Goal: Task Accomplishment & Management: Manage account settings

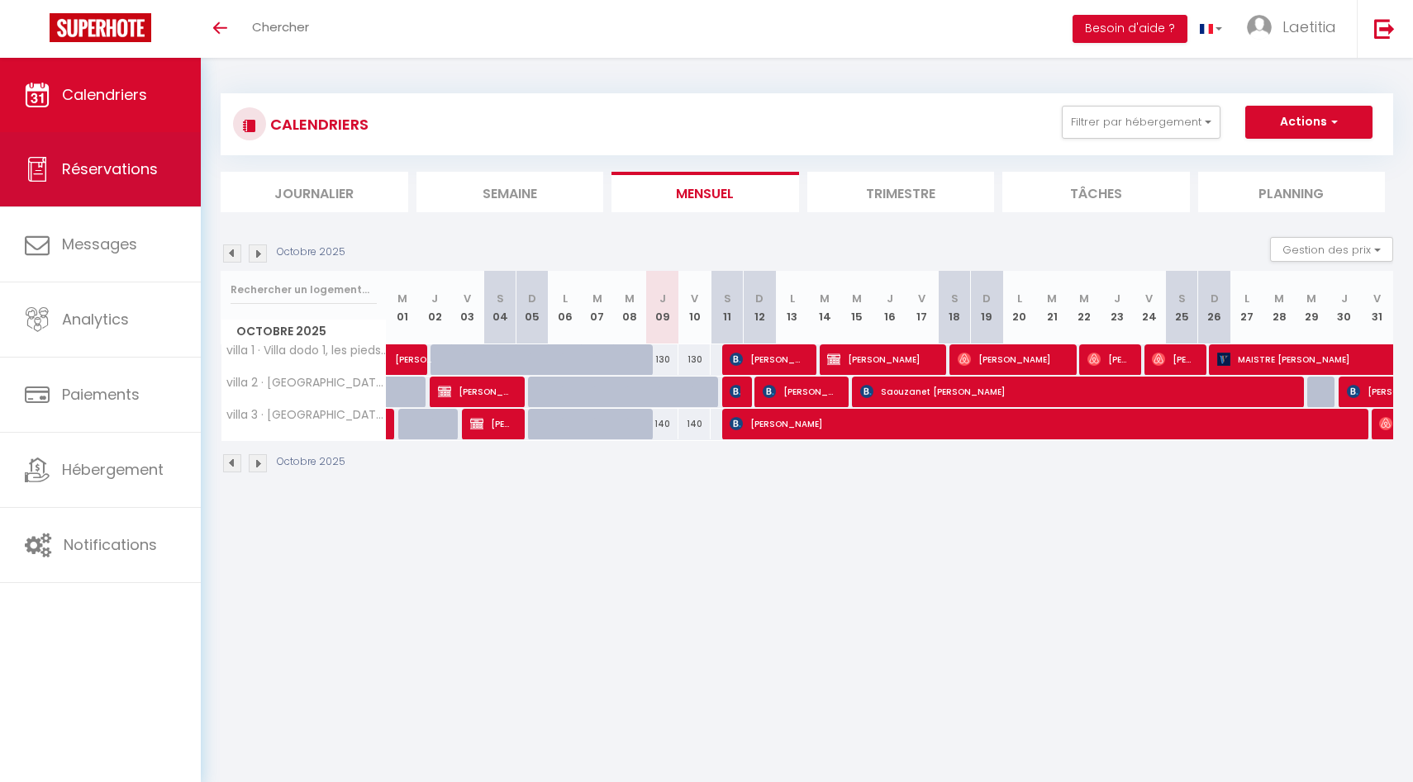
click at [144, 173] on span "Réservations" at bounding box center [110, 169] width 96 height 21
select select "not_cancelled"
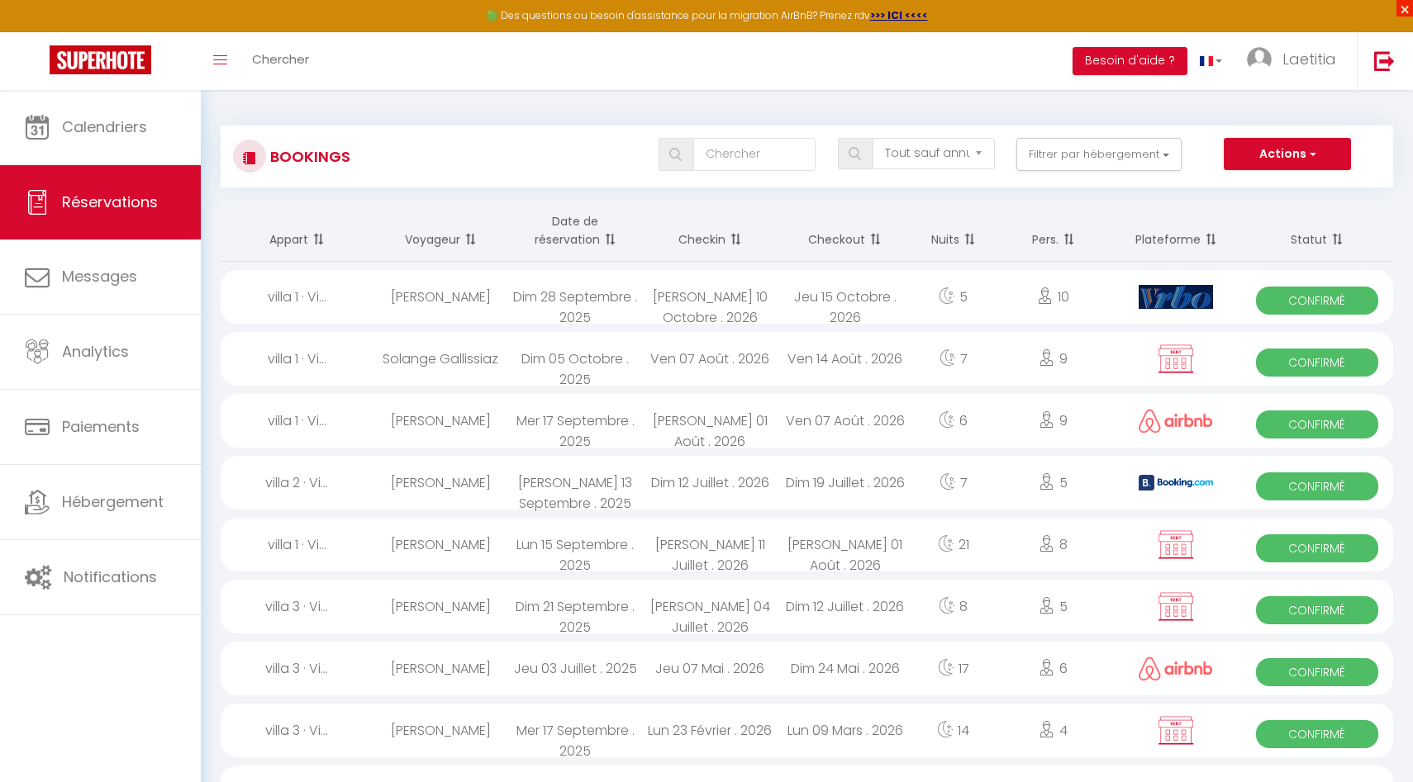
click at [1090, 7] on span "×" at bounding box center [1404, 8] width 17 height 17
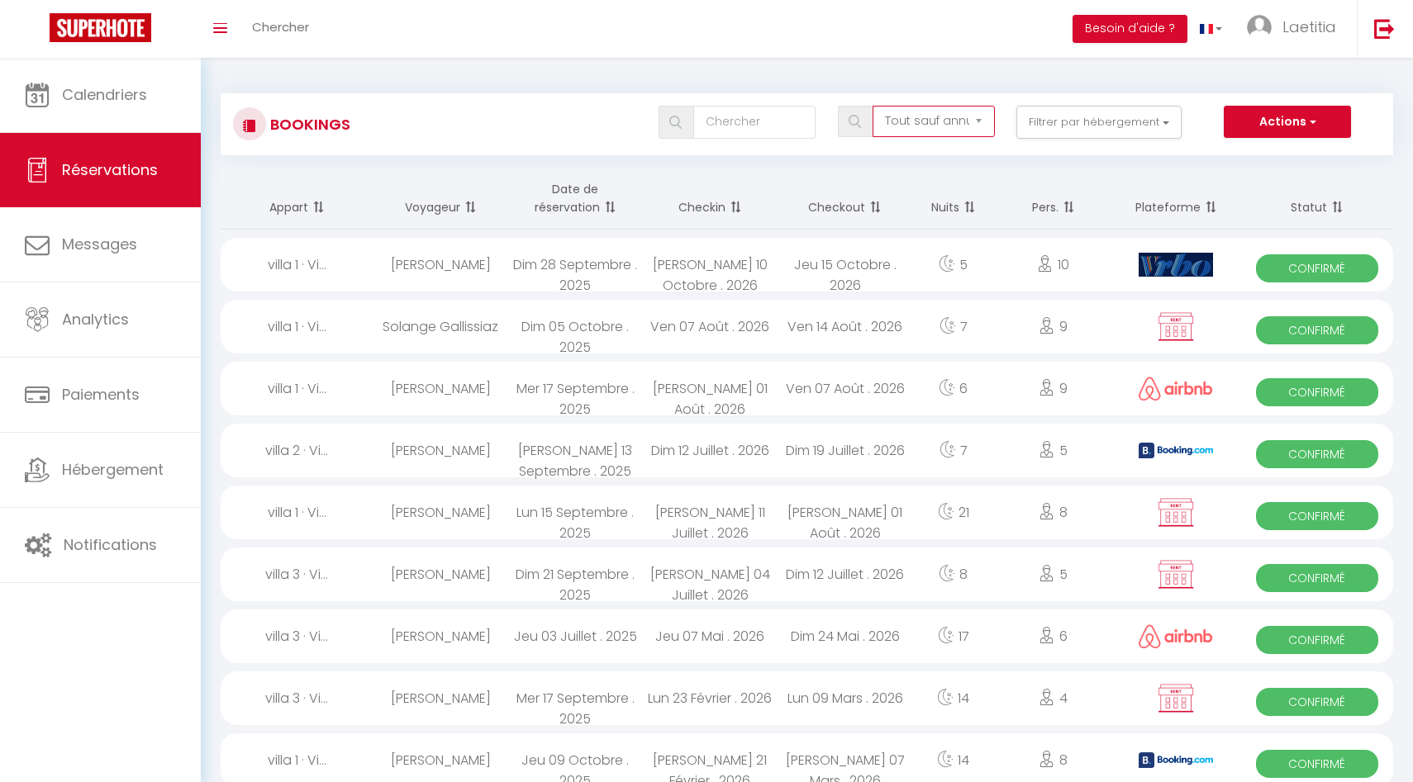
click at [961, 121] on select "Tous les statuts Annulé Confirmé Non Confirmé Tout sauf annulé No Show Request" at bounding box center [933, 121] width 122 height 31
click at [319, 203] on span at bounding box center [316, 207] width 17 height 33
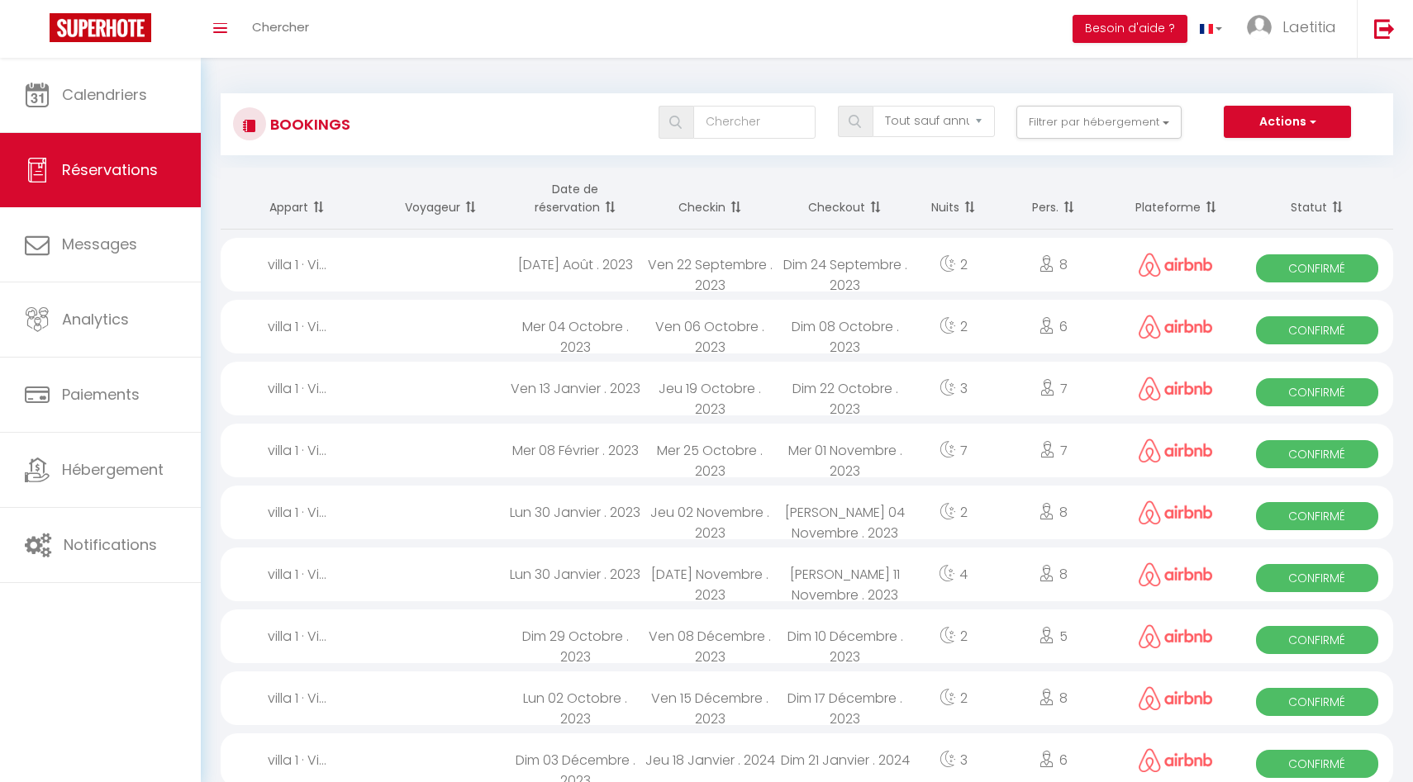
click at [312, 207] on span at bounding box center [316, 207] width 17 height 33
click at [575, 205] on th "Date de réservation" at bounding box center [575, 199] width 135 height 62
select select
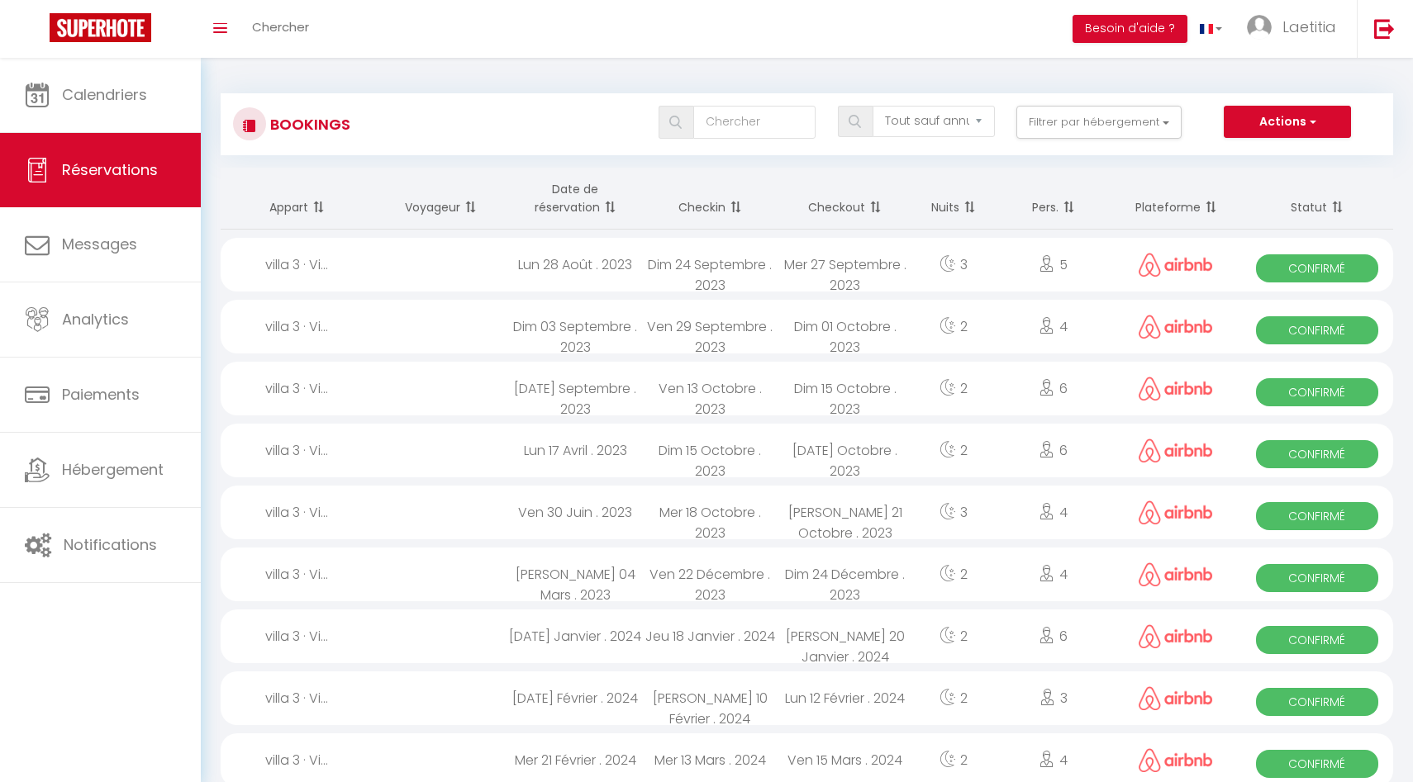
select select
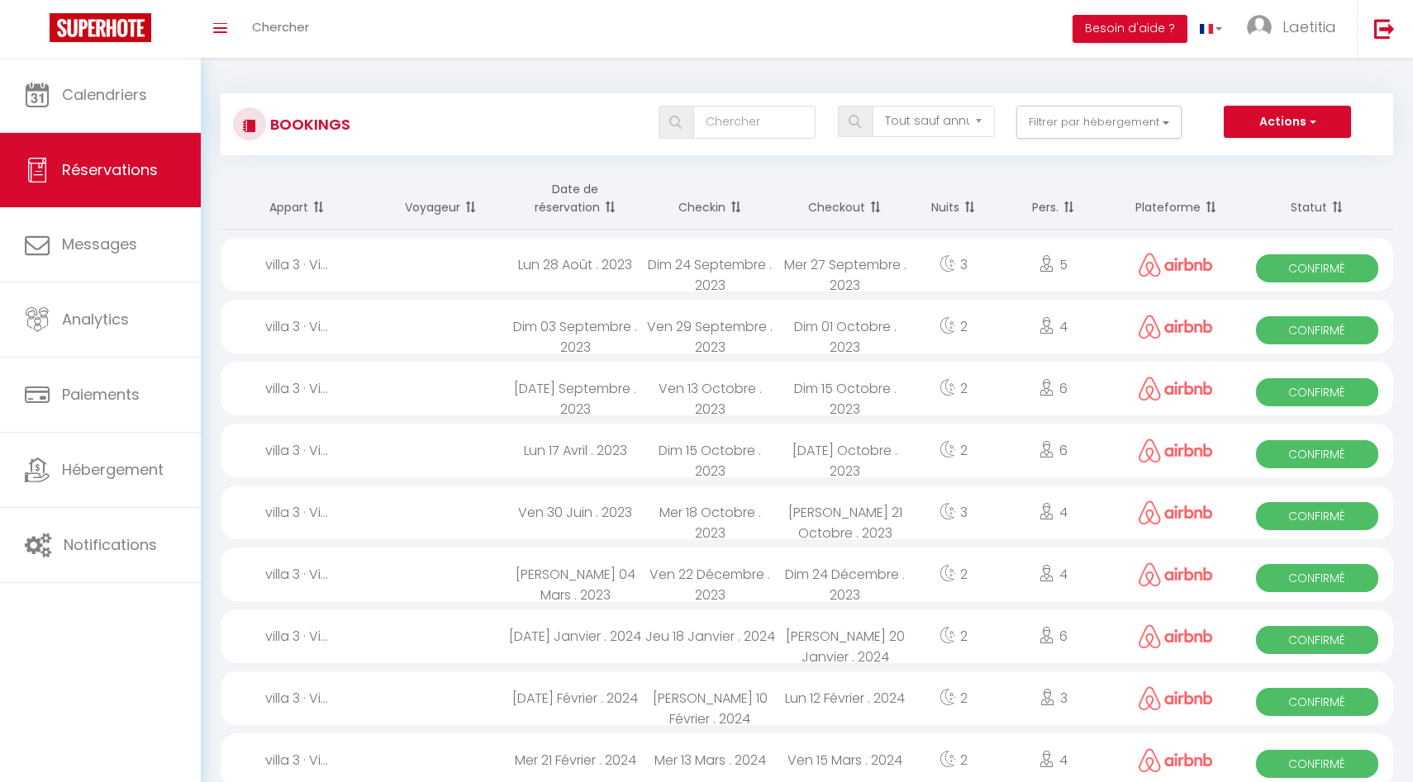
select select
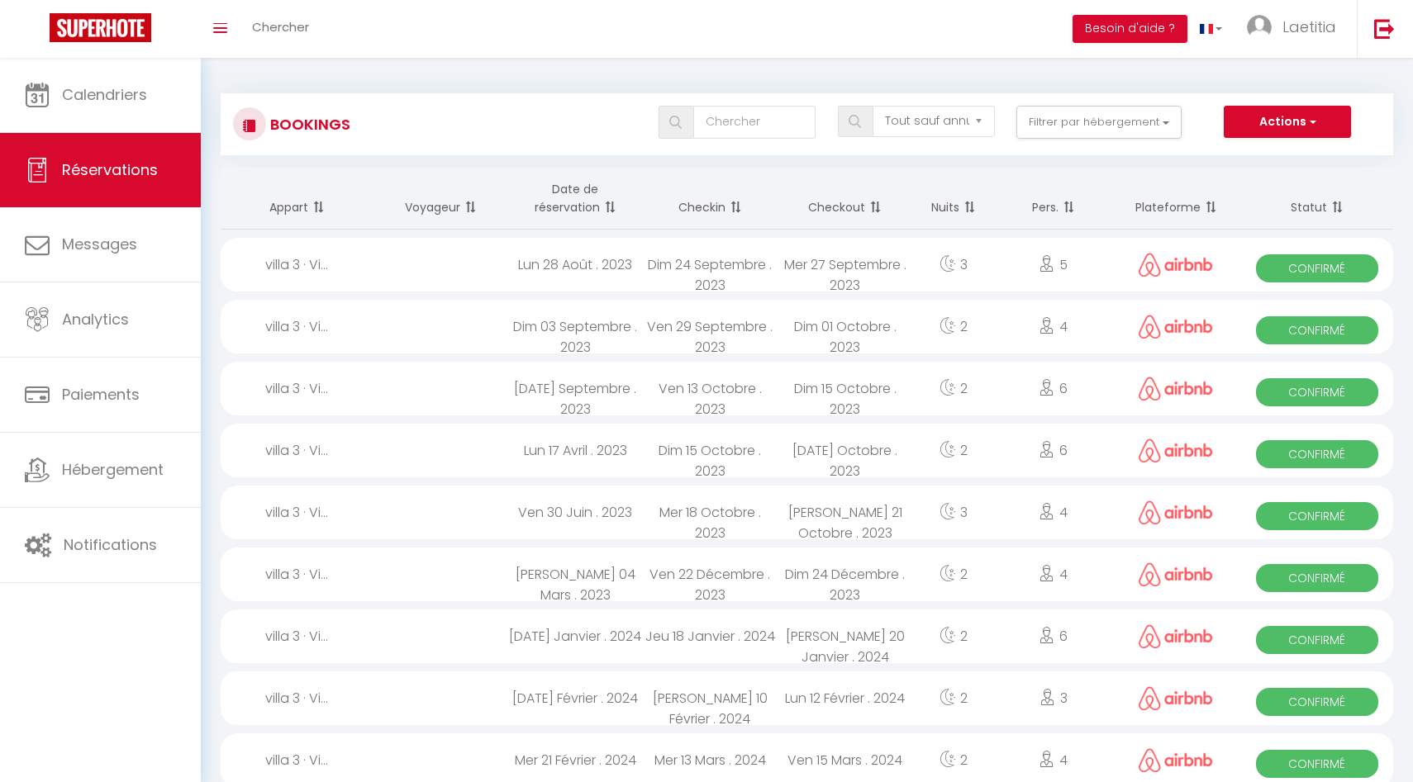
select select
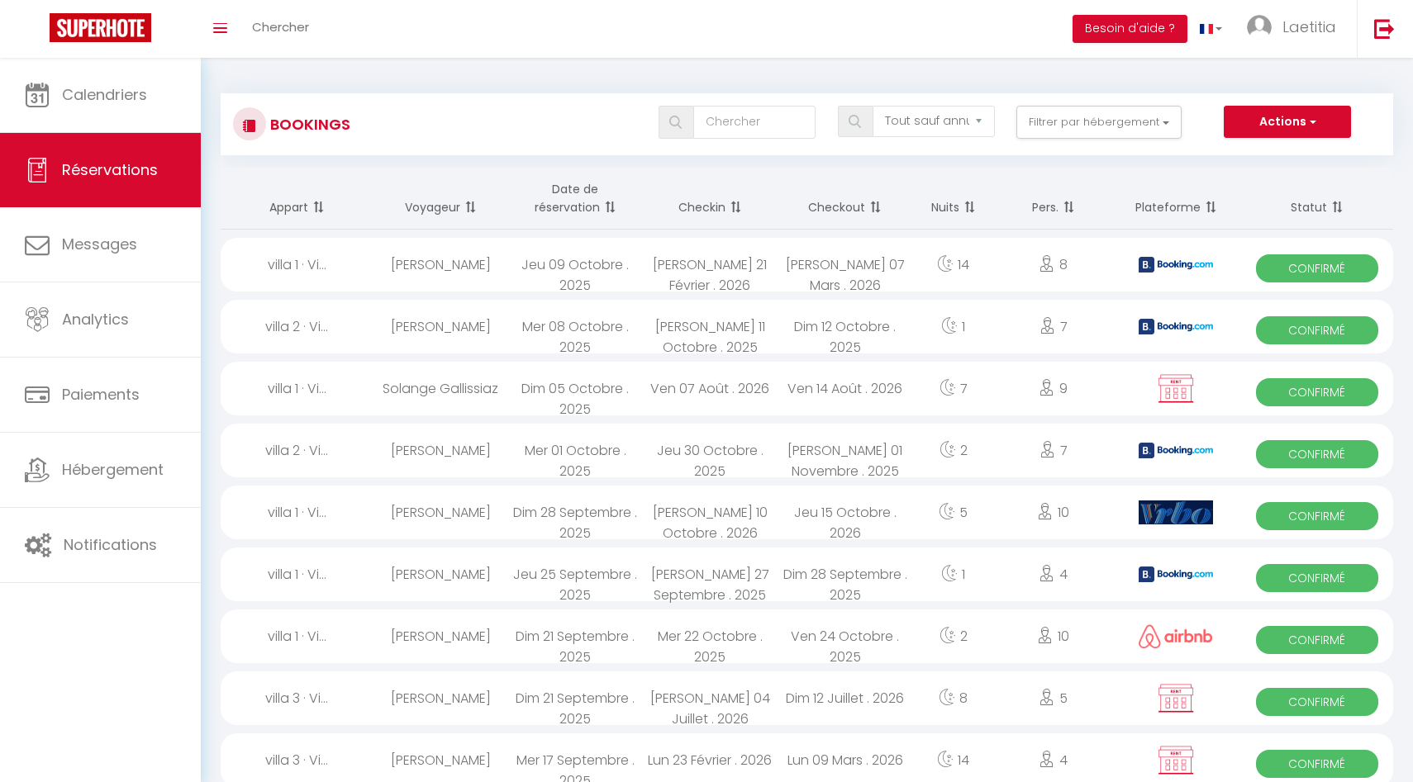
click at [504, 275] on div "[PERSON_NAME]" at bounding box center [440, 265] width 135 height 54
select select "OK"
select select "0"
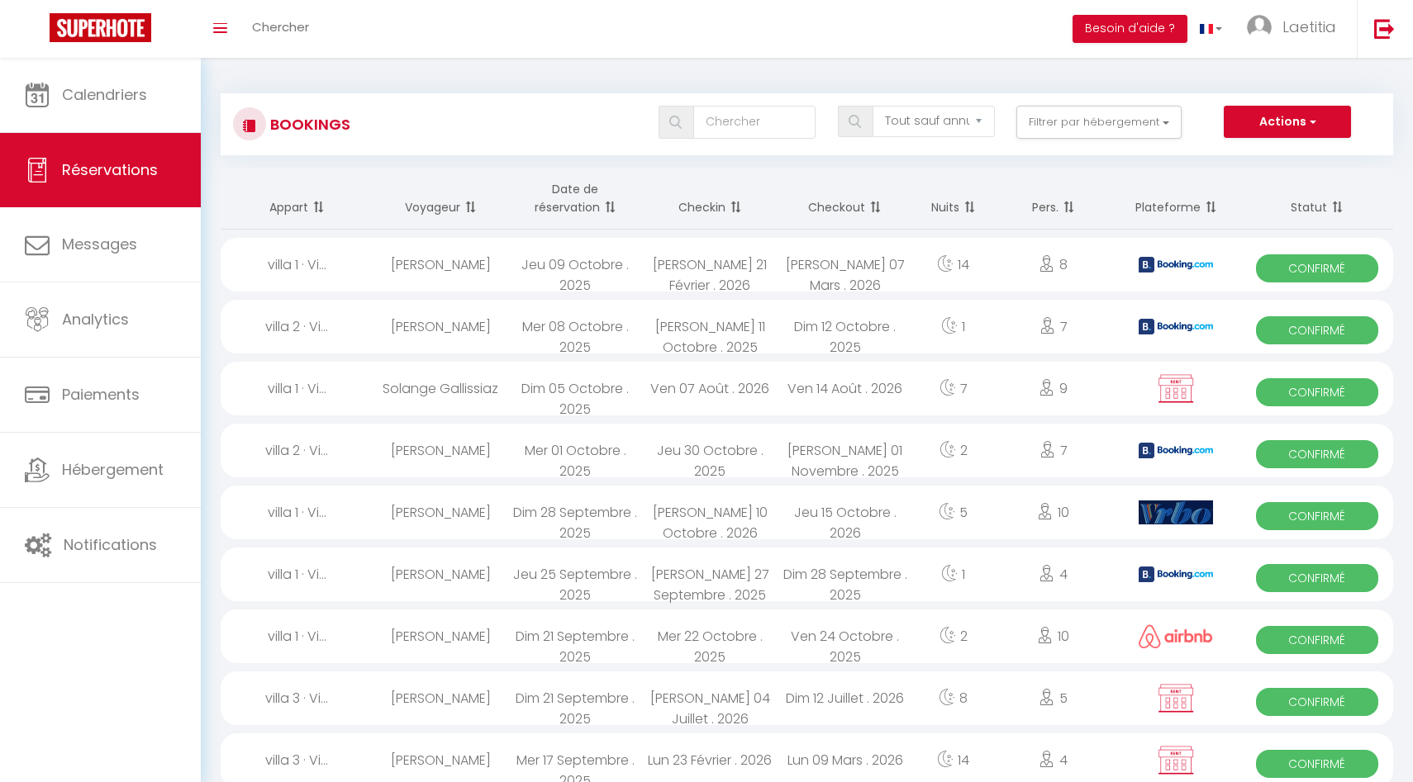
select select "1"
select select
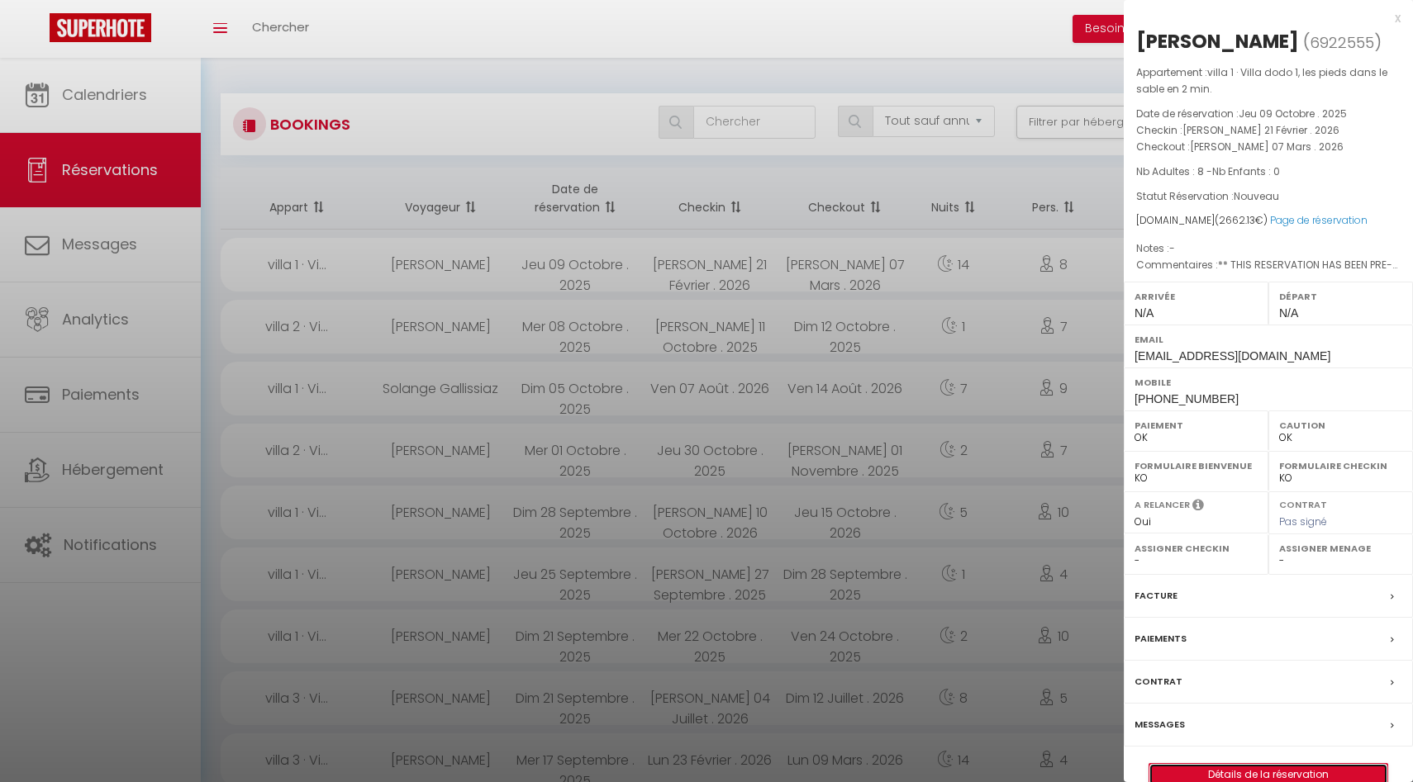
click at [1090, 468] on link "Détails de la réservation" at bounding box center [1268, 774] width 238 height 21
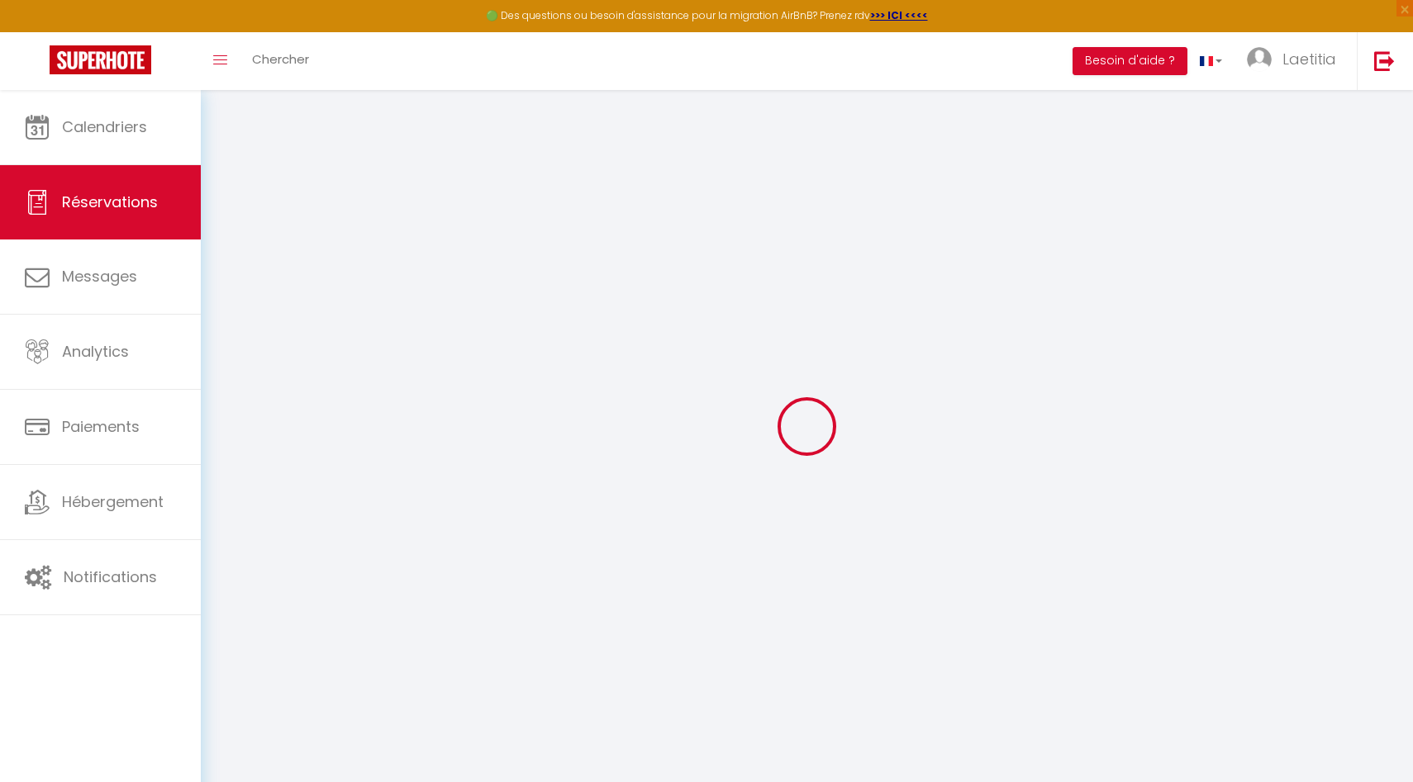
select select
checkbox input "false"
select select
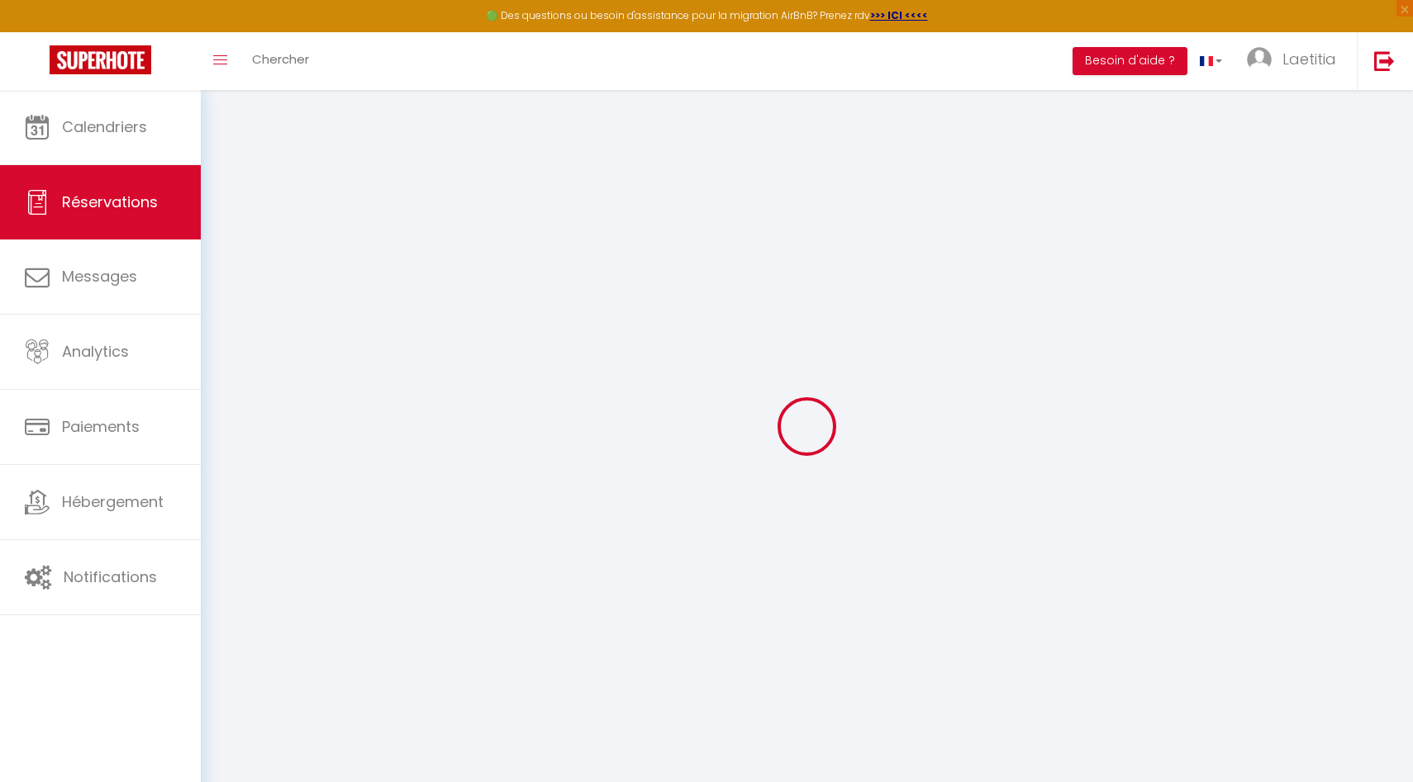
checkbox input "false"
type textarea "** THIS RESERVATION HAS BEEN PRE-PAID ** Reservation has a cancellation grace p…"
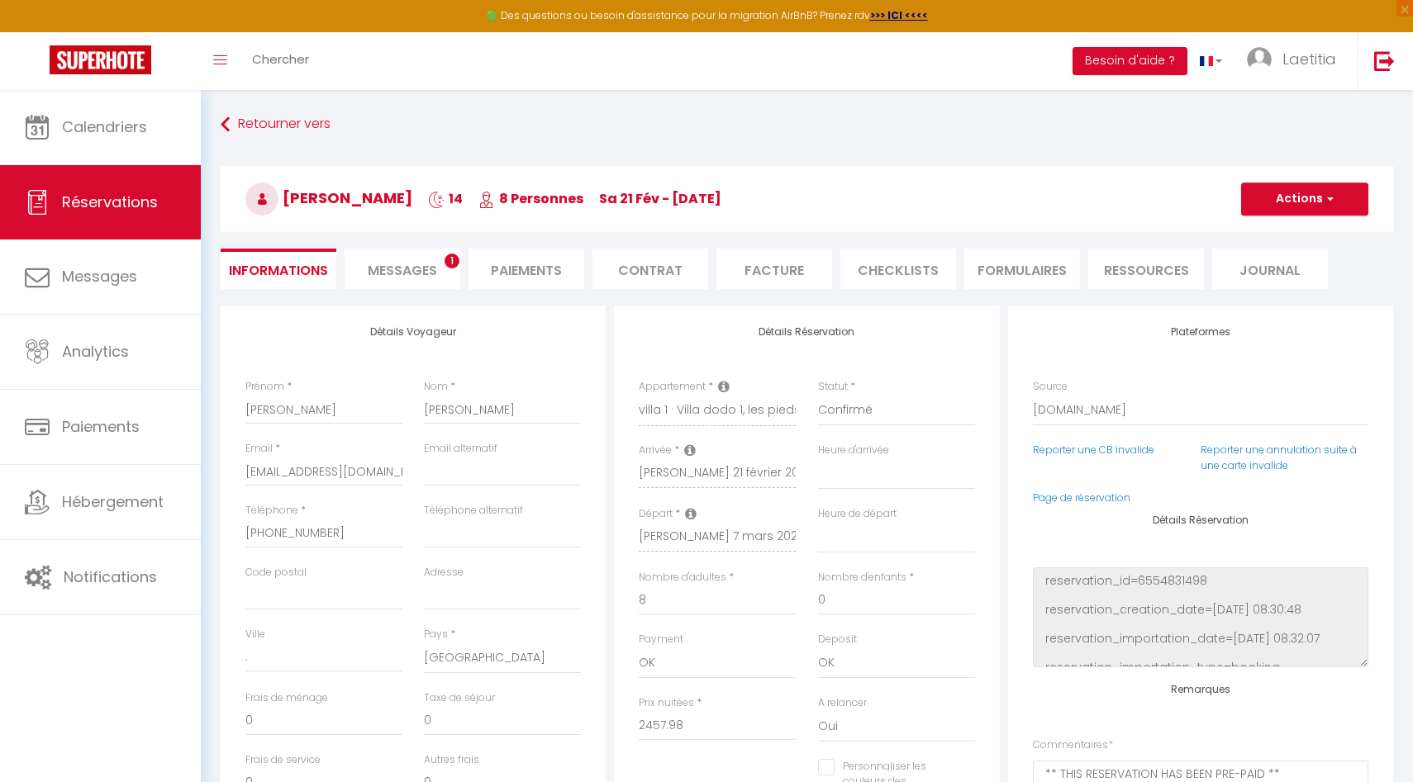
type input "100"
type input "104.15"
select select
checkbox input "false"
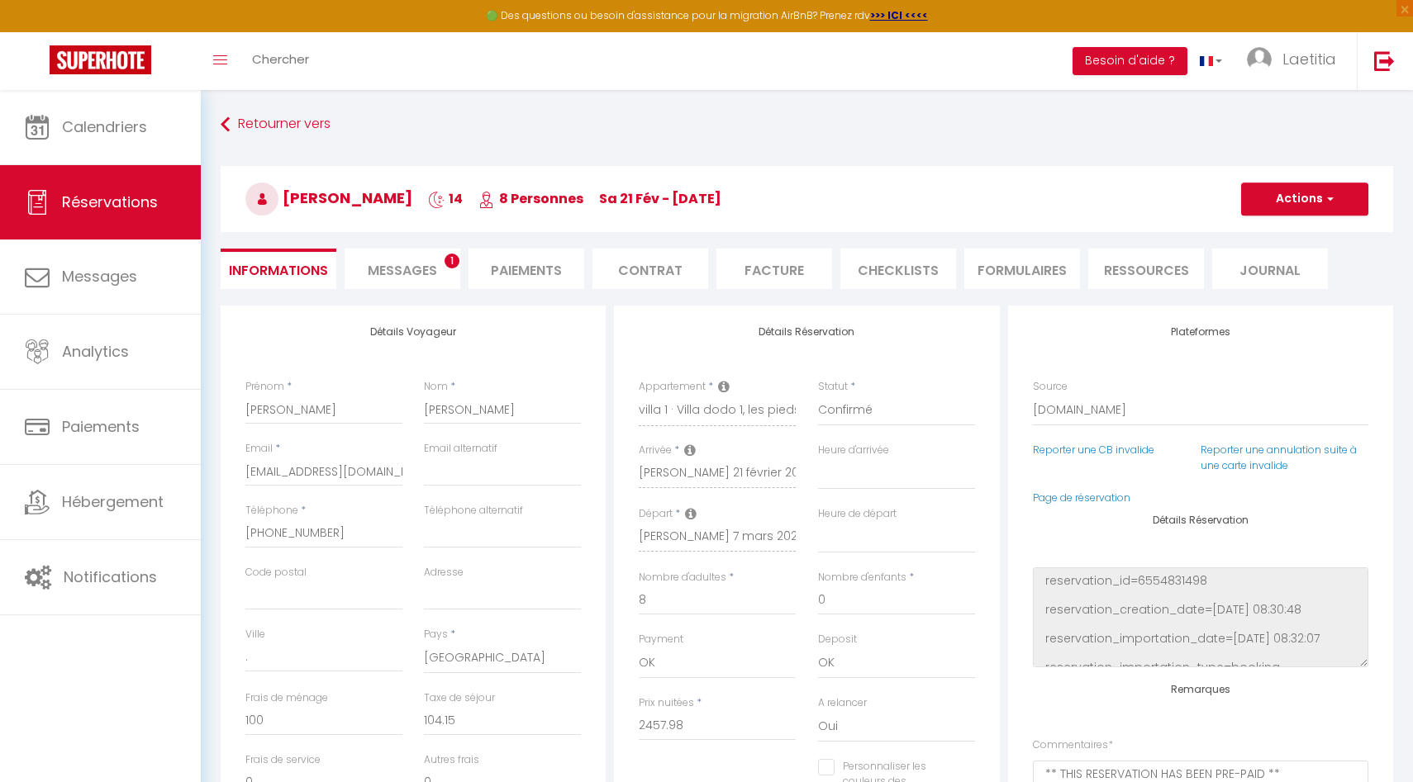
select select
click at [406, 275] on span "Messages" at bounding box center [402, 270] width 69 height 19
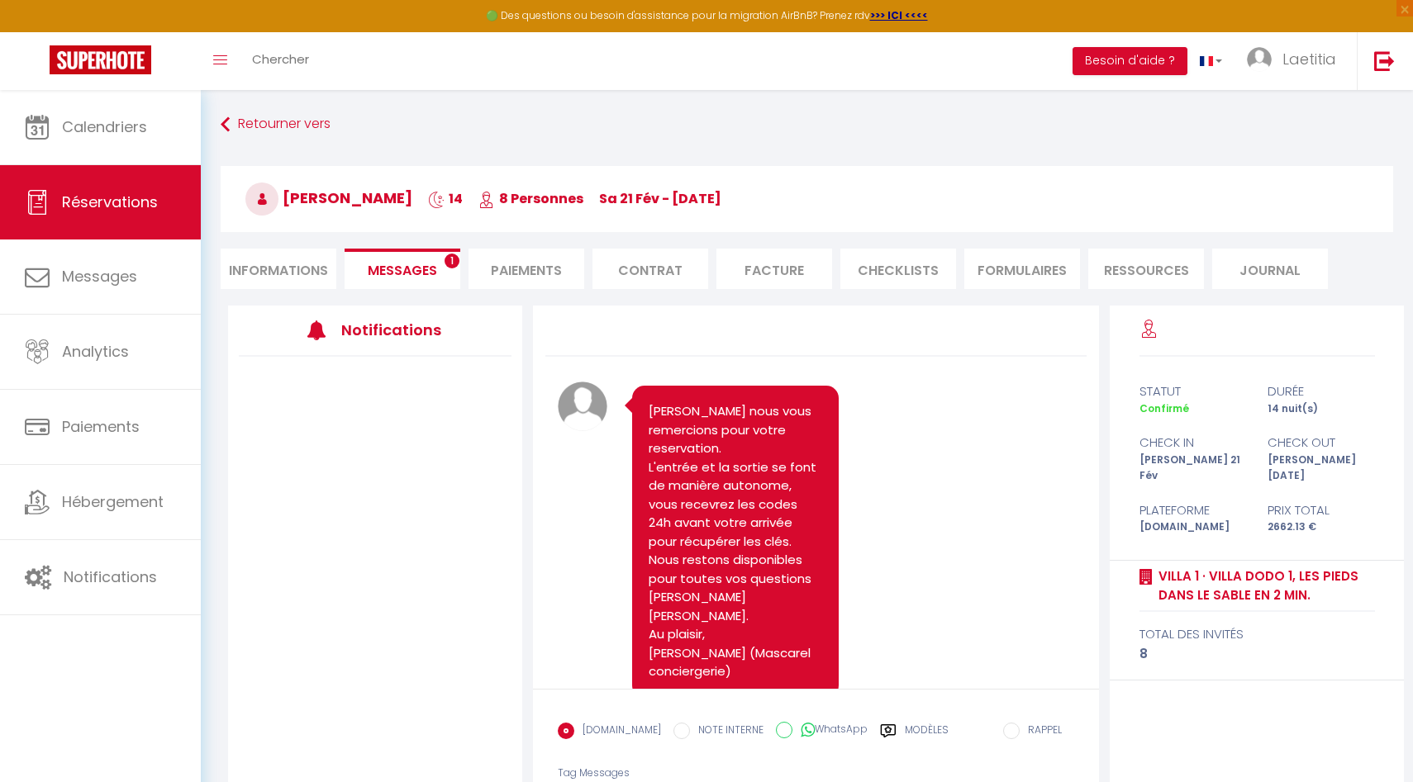
select select
click at [315, 274] on li "Informations" at bounding box center [279, 269] width 116 height 40
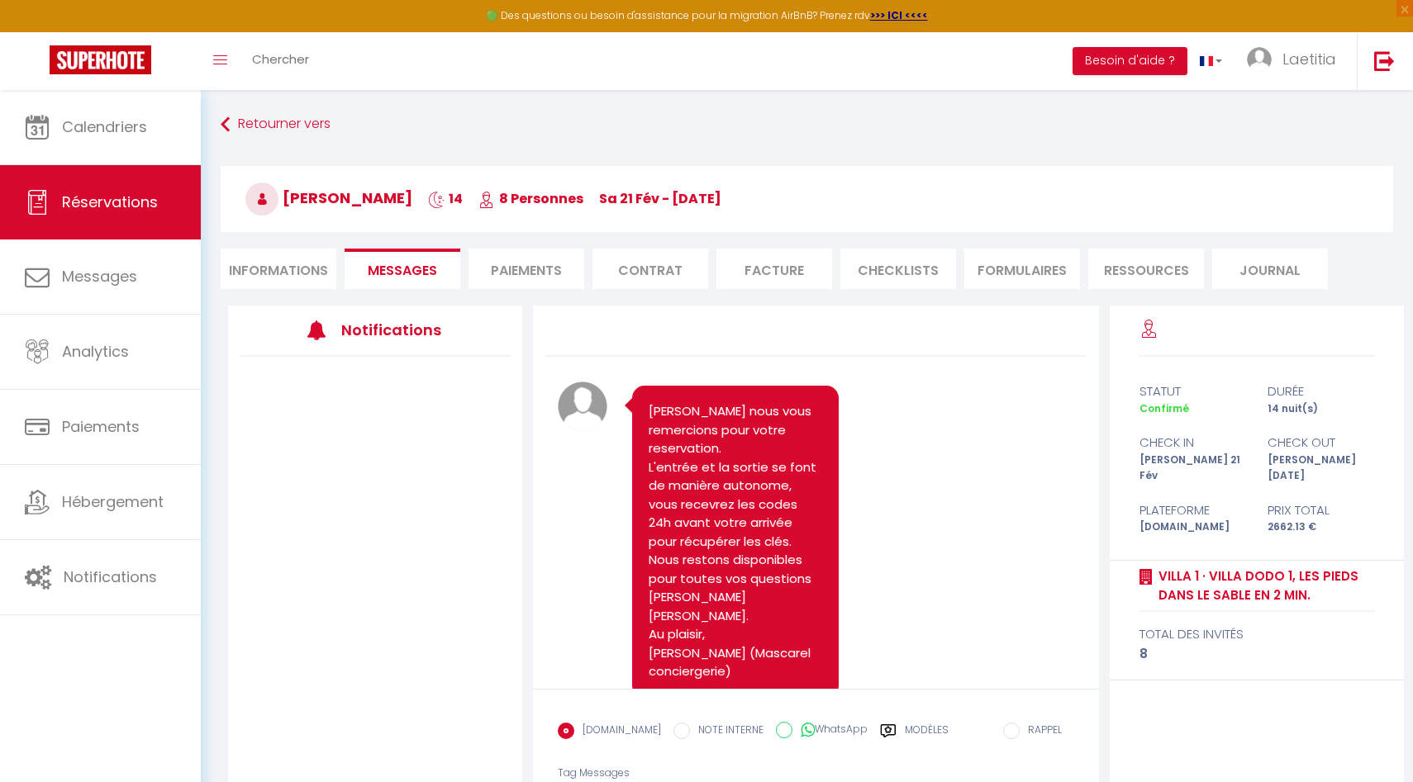
select select
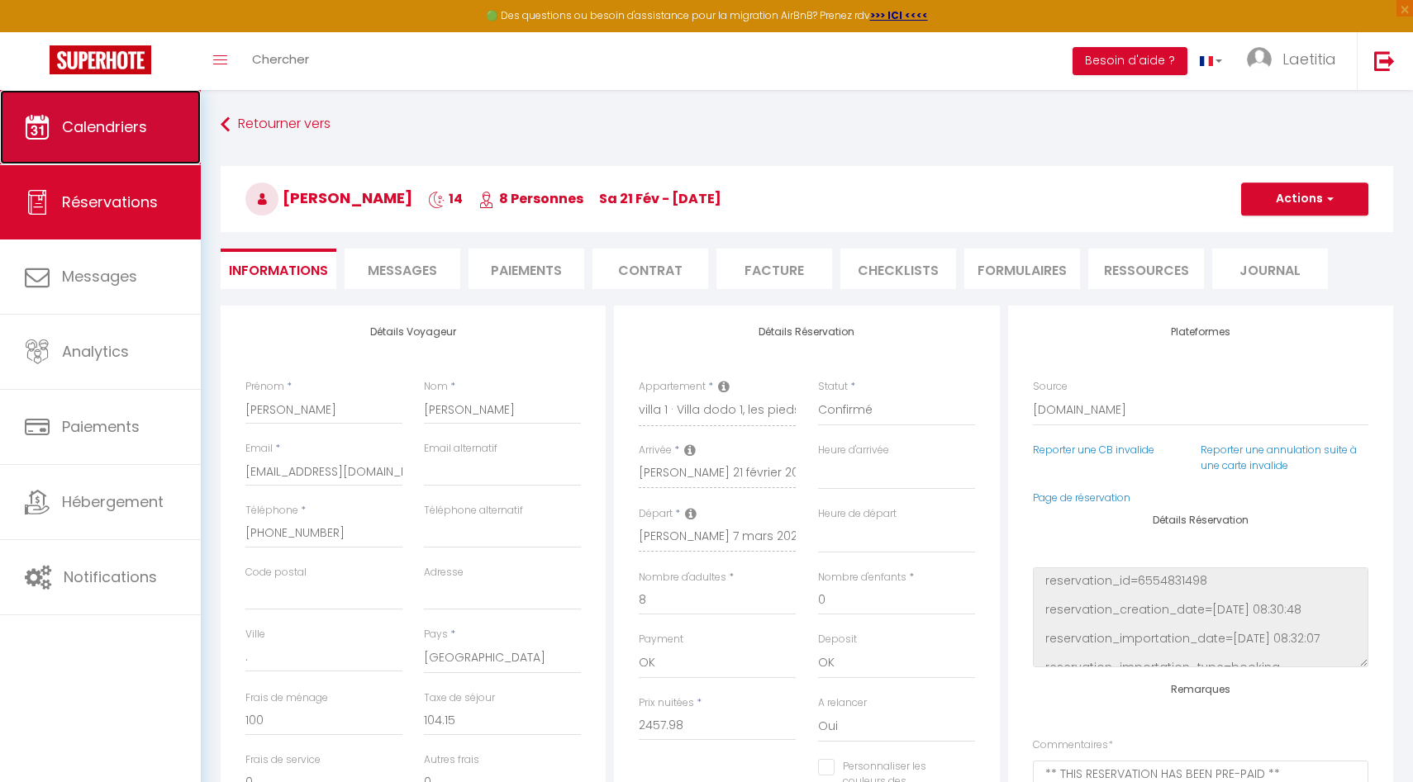
click at [102, 134] on span "Calendriers" at bounding box center [104, 126] width 85 height 21
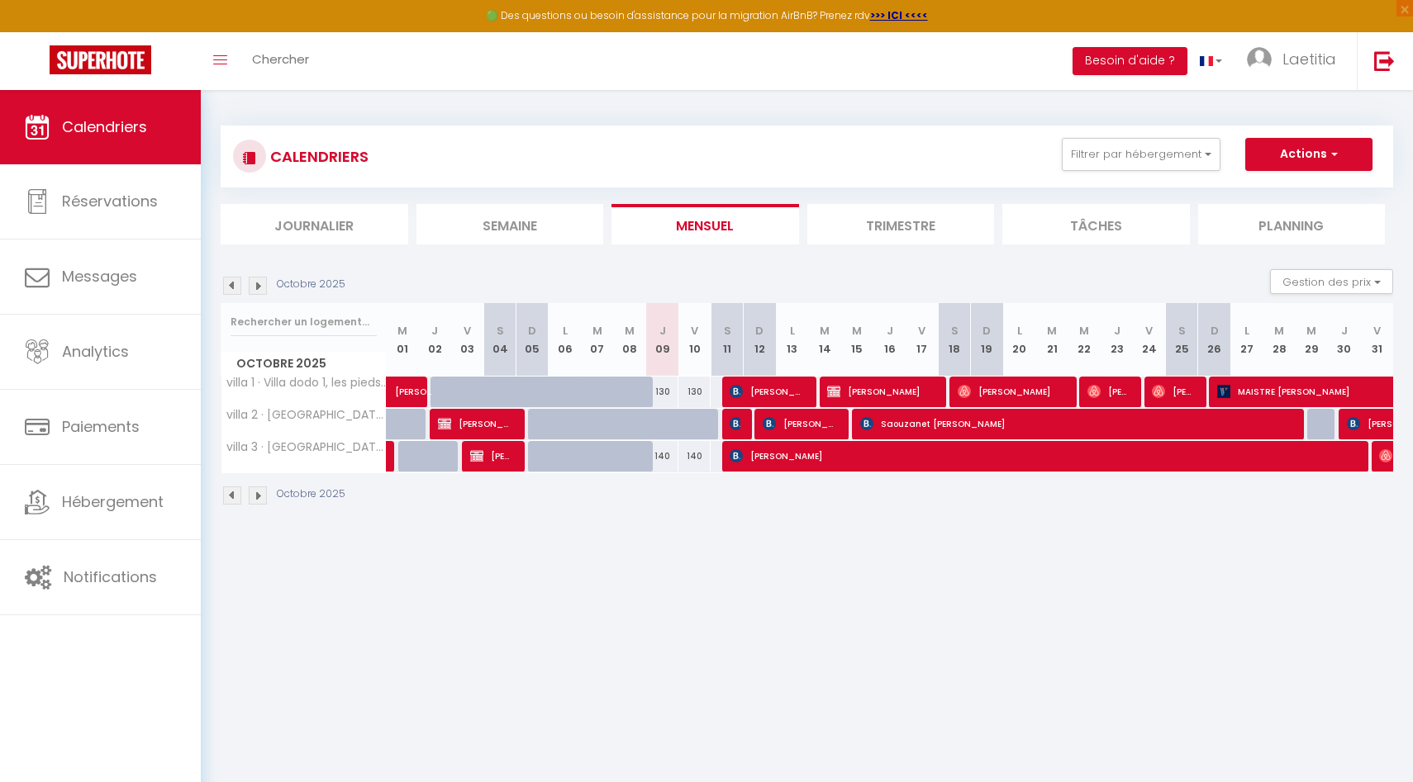
click at [913, 207] on li "Trimestre" at bounding box center [901, 224] width 188 height 40
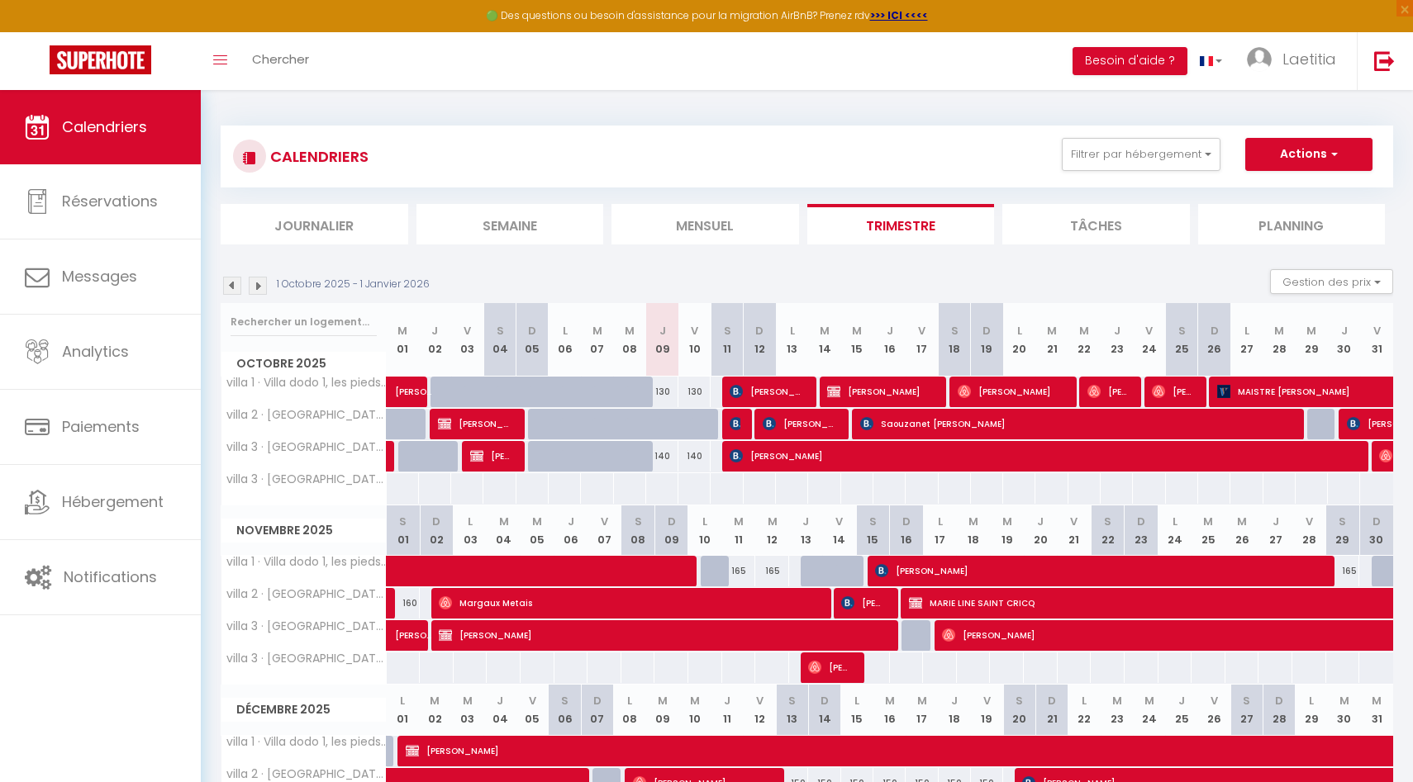
click at [262, 290] on img at bounding box center [258, 286] width 18 height 18
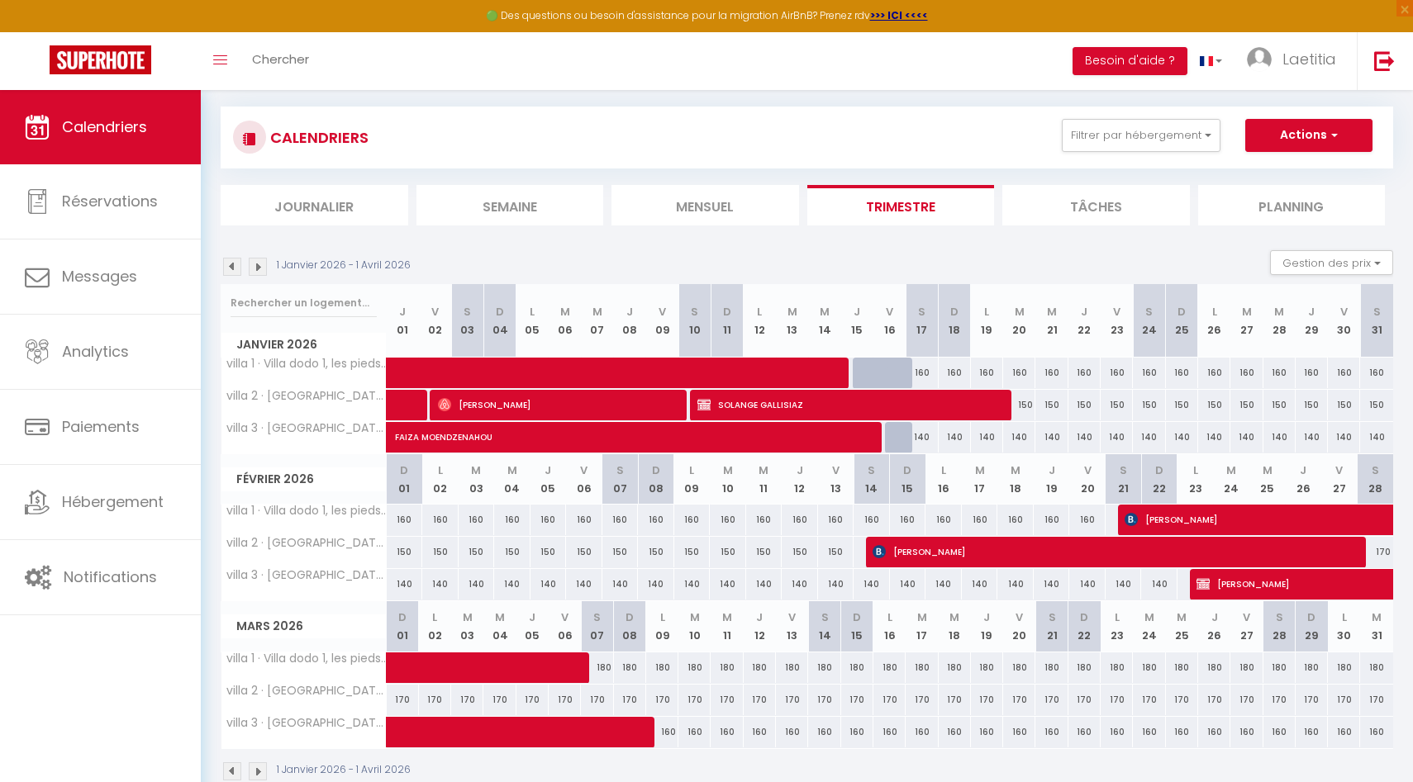
scroll to position [17, 0]
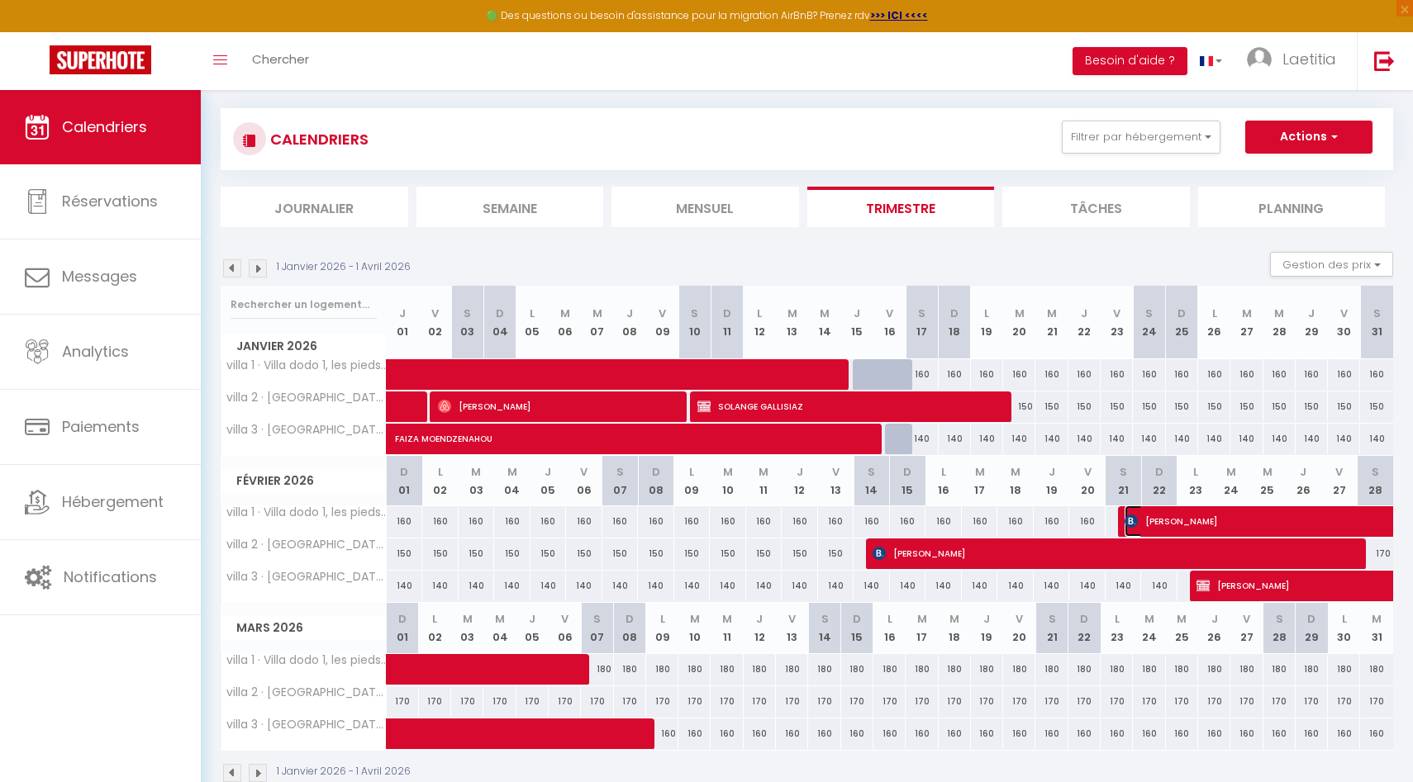
click at [1090, 468] on span "[PERSON_NAME]" at bounding box center [1390, 521] width 532 height 31
select select "OK"
select select "0"
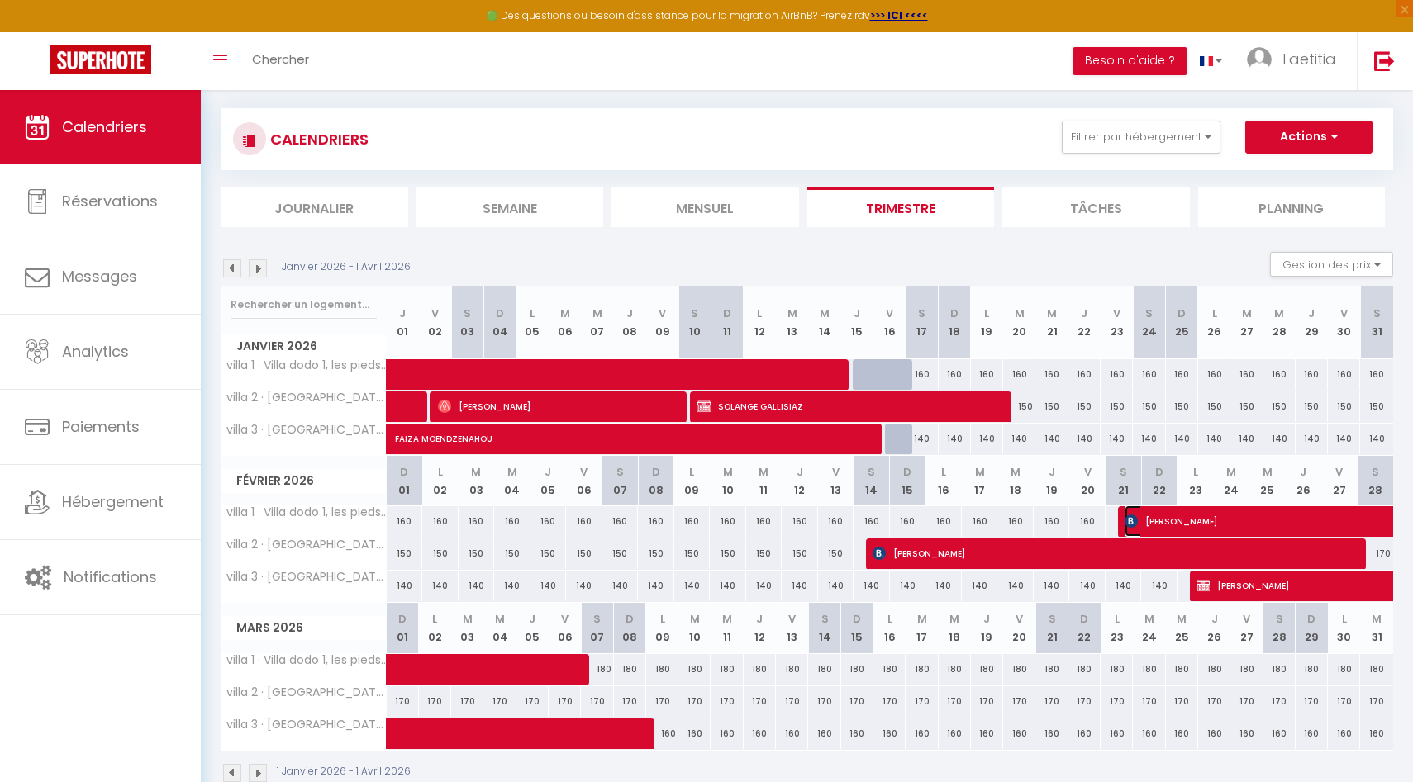
select select "1"
select select
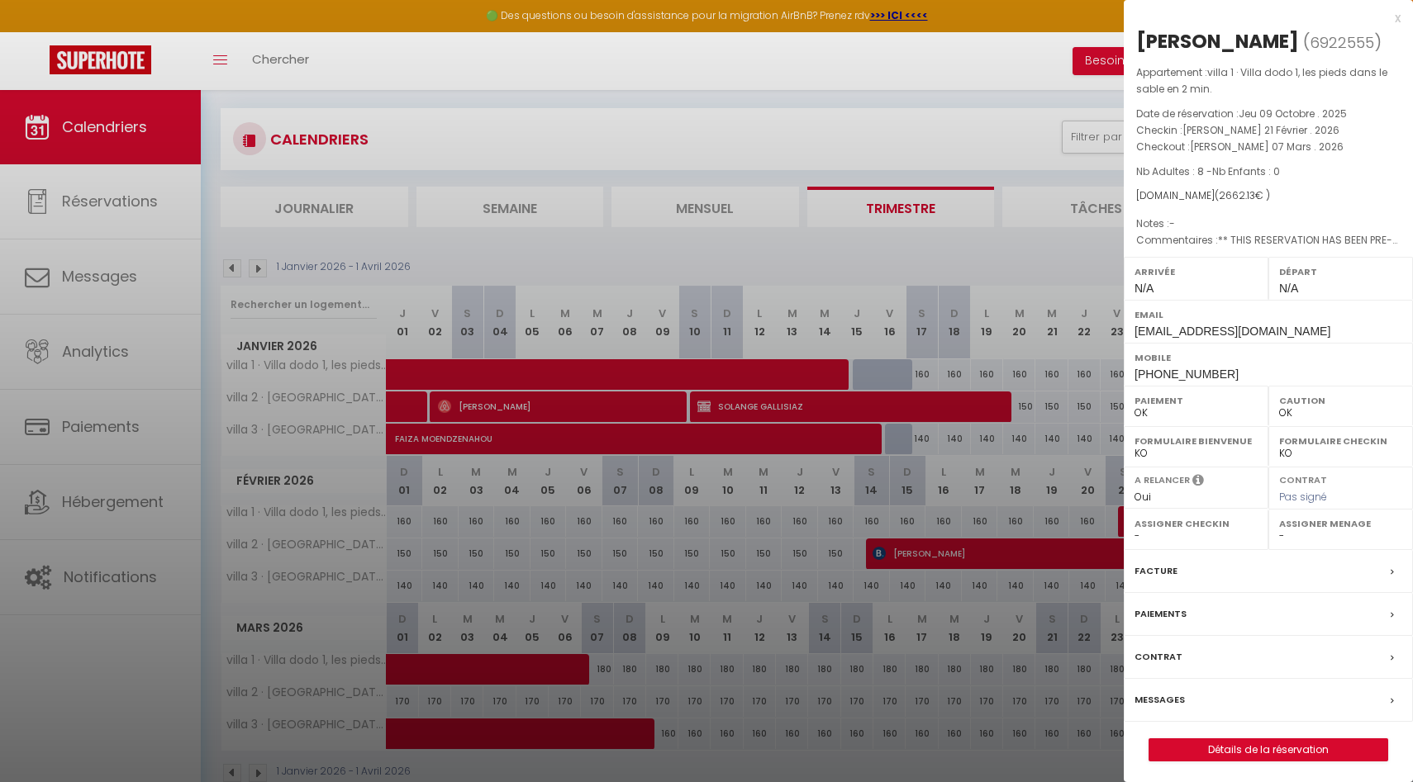
click at [1090, 468] on label "Assigner Menage" at bounding box center [1340, 523] width 123 height 17
click at [1090, 468] on select "- [PERSON_NAME] [PERSON_NAME]" at bounding box center [1340, 536] width 123 height 15
select select "53138"
click at [1090, 468] on select "- [PERSON_NAME] [PERSON_NAME]" at bounding box center [1340, 536] width 123 height 15
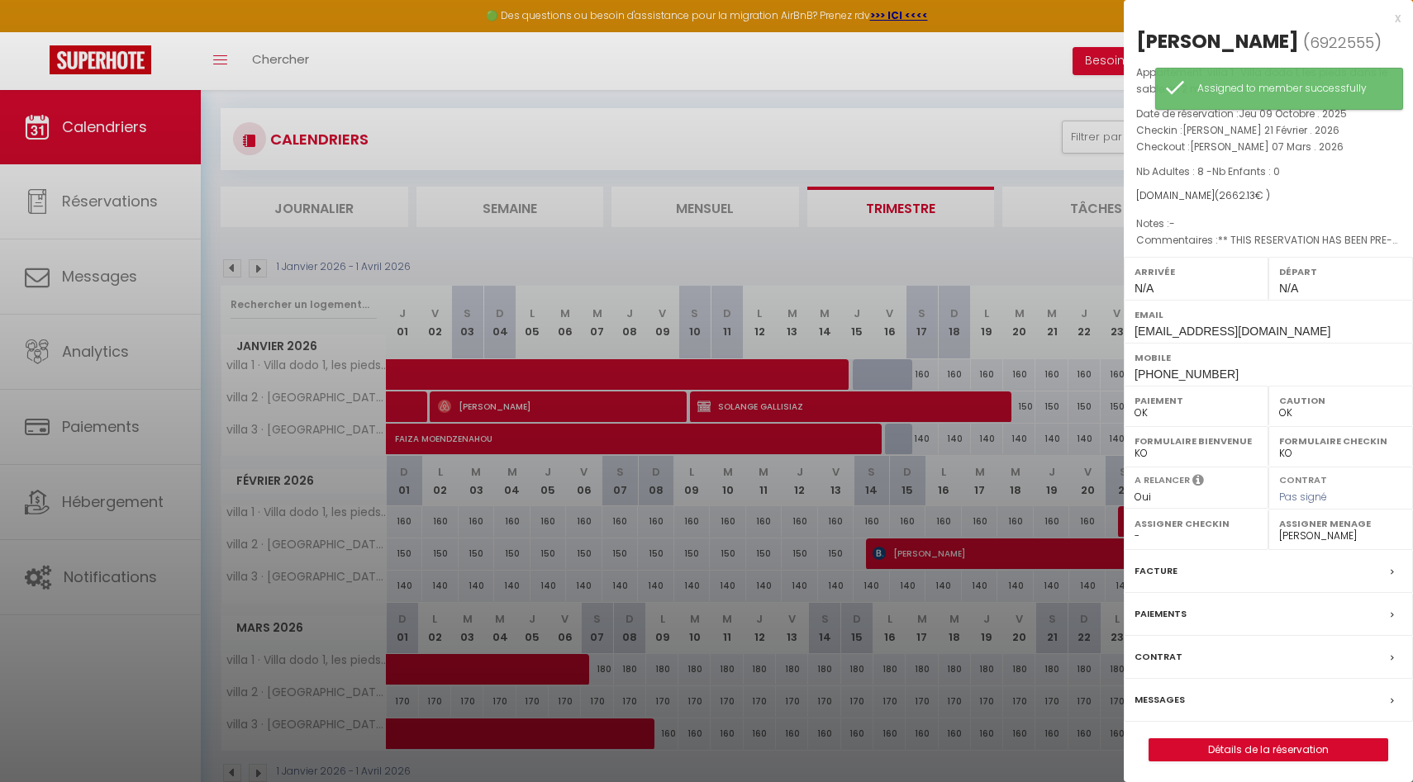
click at [954, 468] on div at bounding box center [706, 391] width 1413 height 782
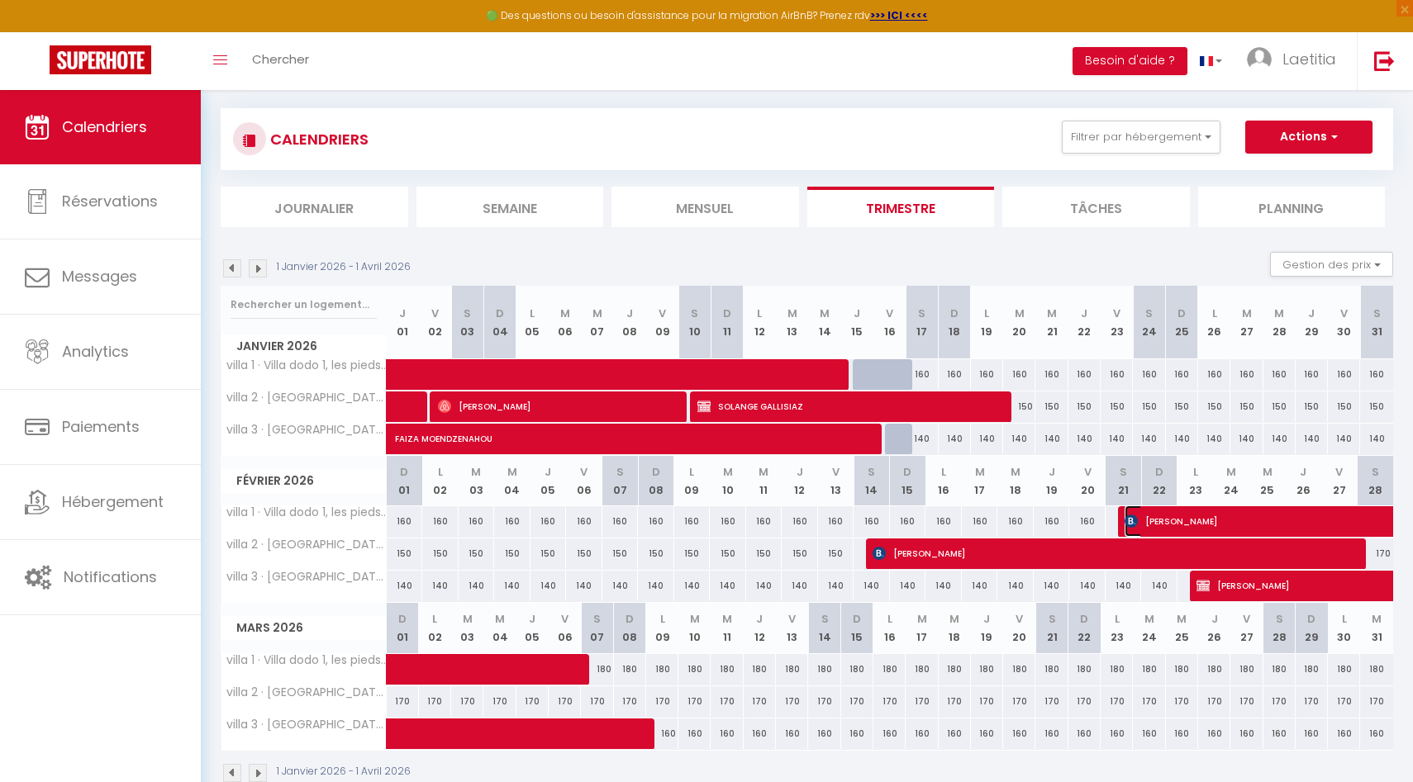
click at [1090, 468] on span "[PERSON_NAME]" at bounding box center [1390, 521] width 532 height 31
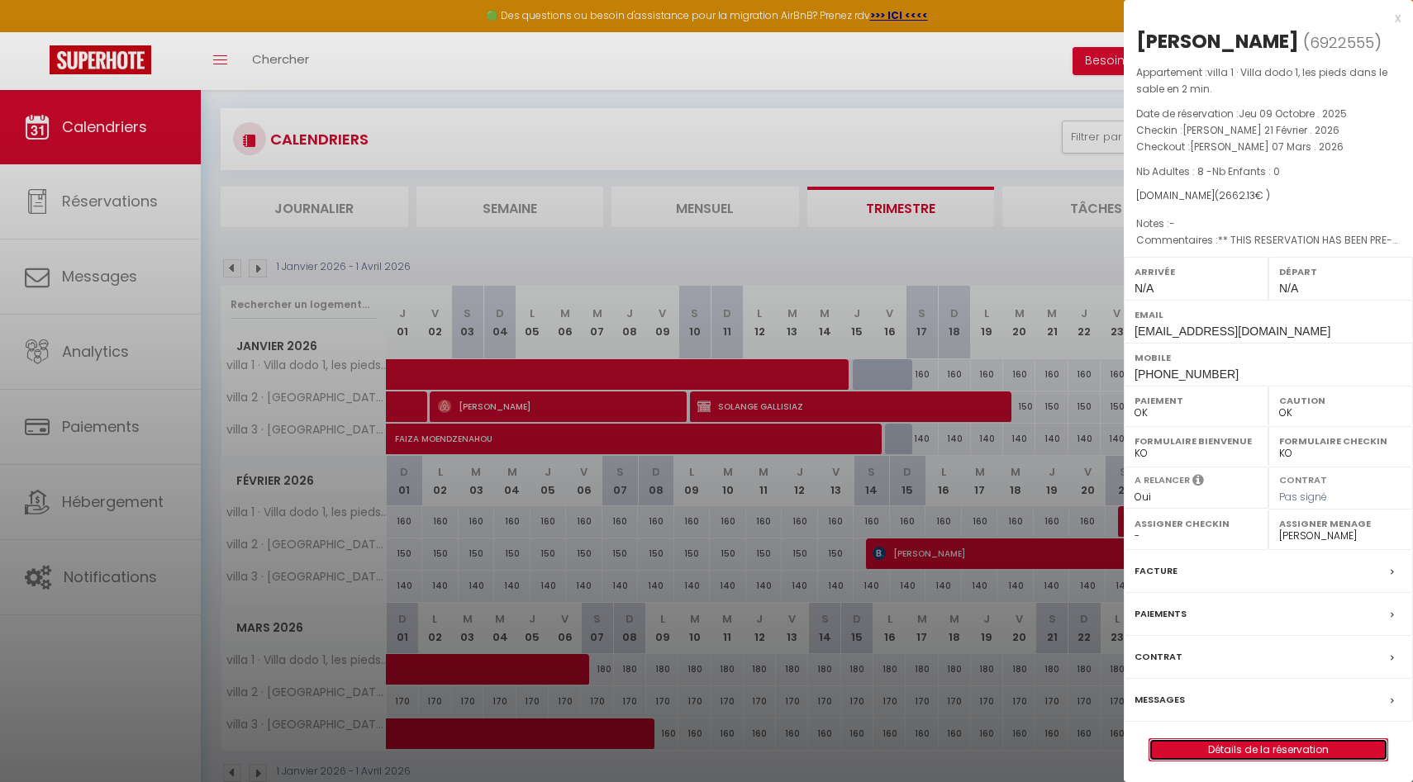
click at [1090, 468] on link "Détails de la réservation" at bounding box center [1268, 749] width 238 height 21
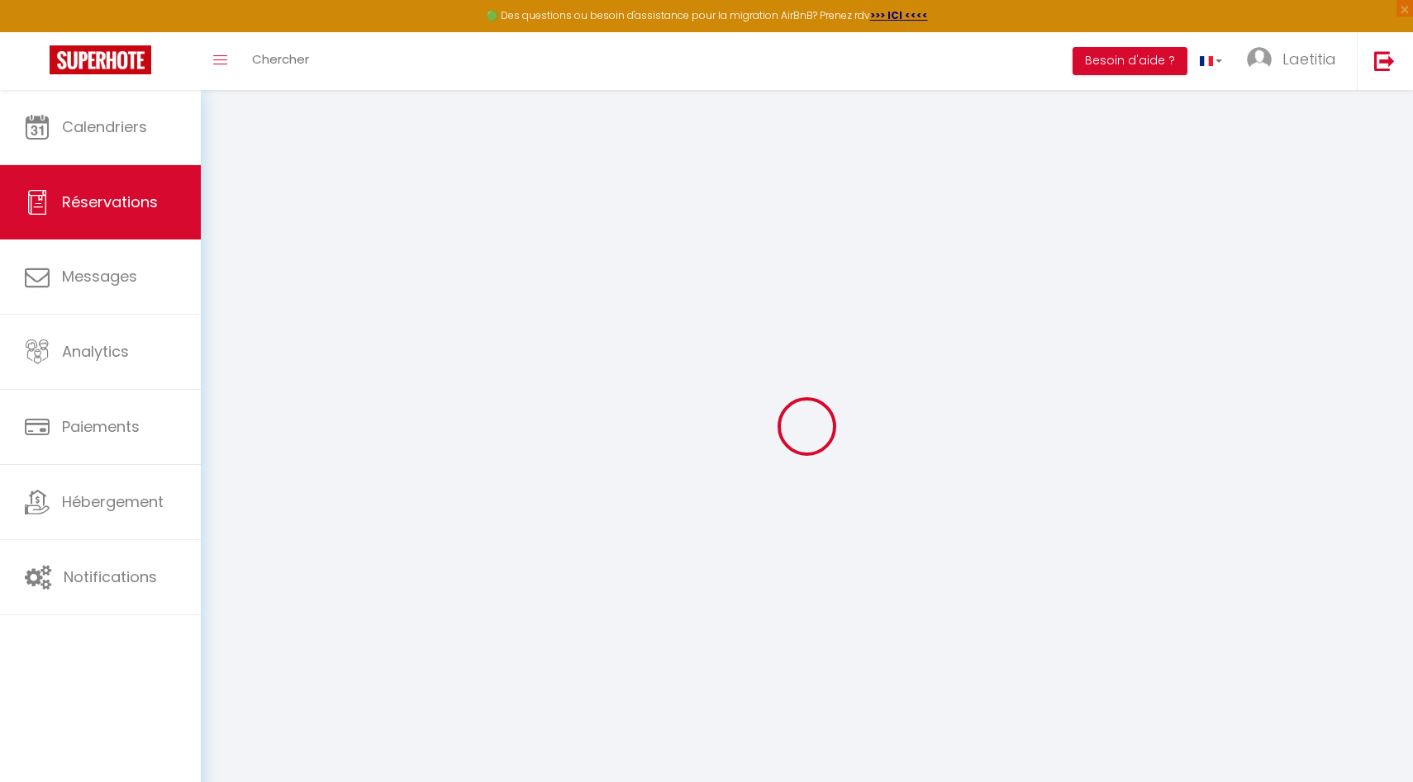
select select
checkbox input "false"
select select
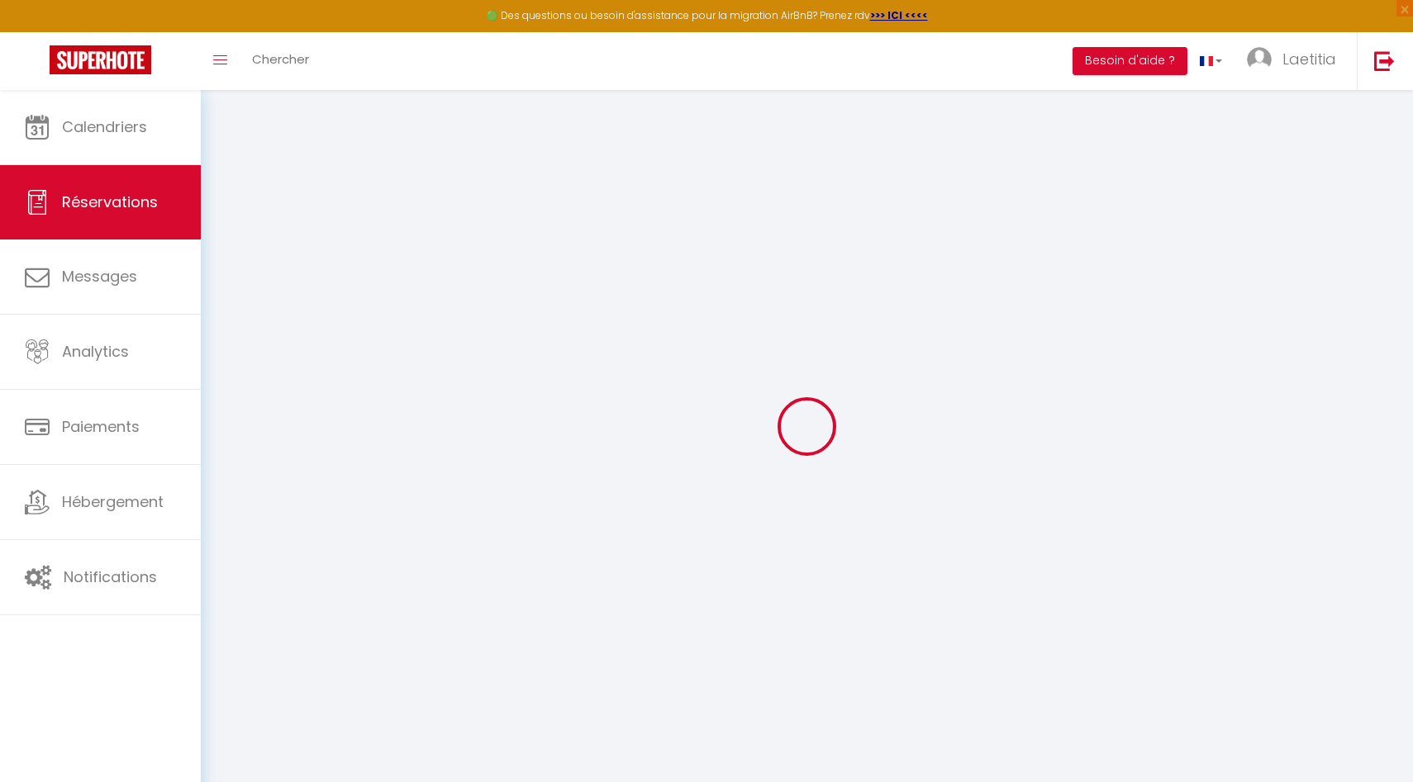
checkbox input "false"
type textarea "** THIS RESERVATION HAS BEEN PRE-PAID ** Reservation has a cancellation grace p…"
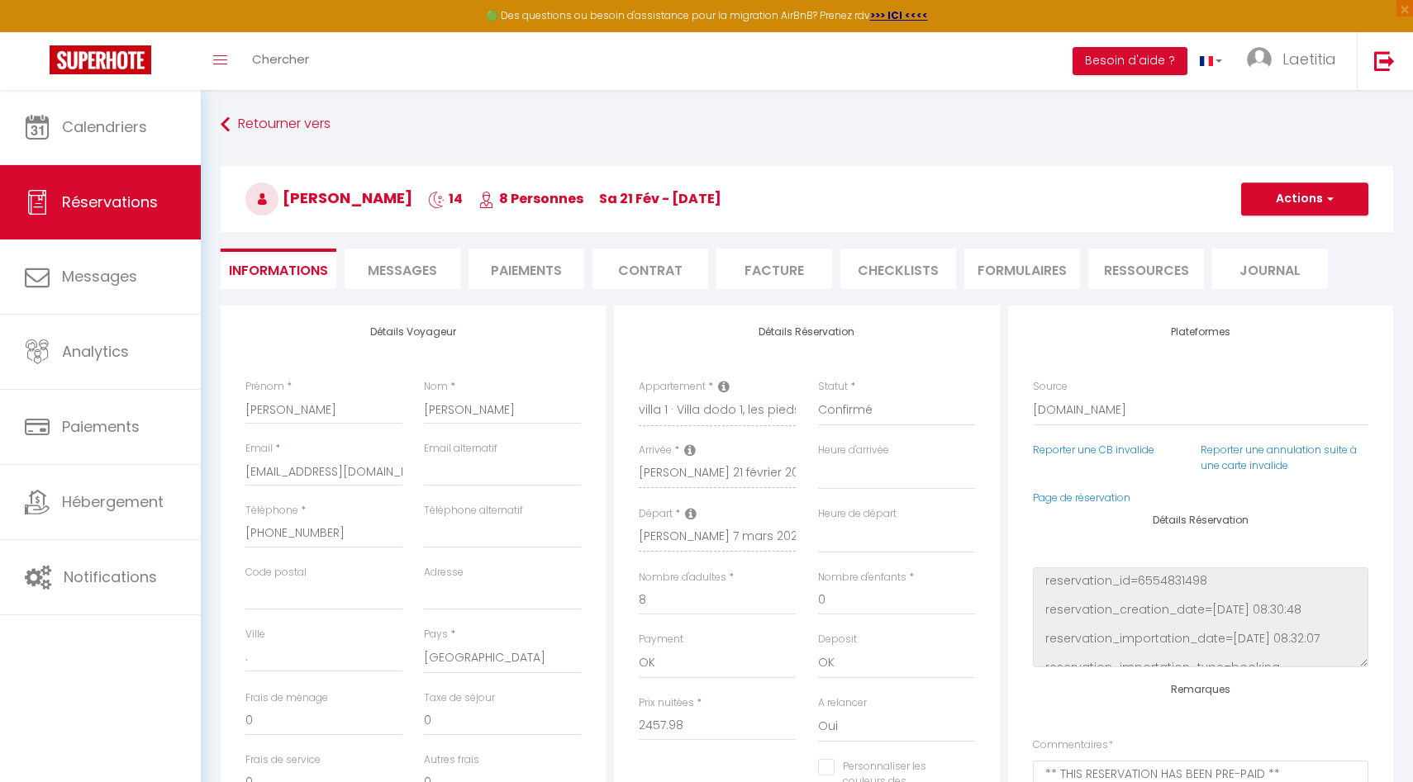
type input "100"
type input "104.15"
select select
checkbox input "false"
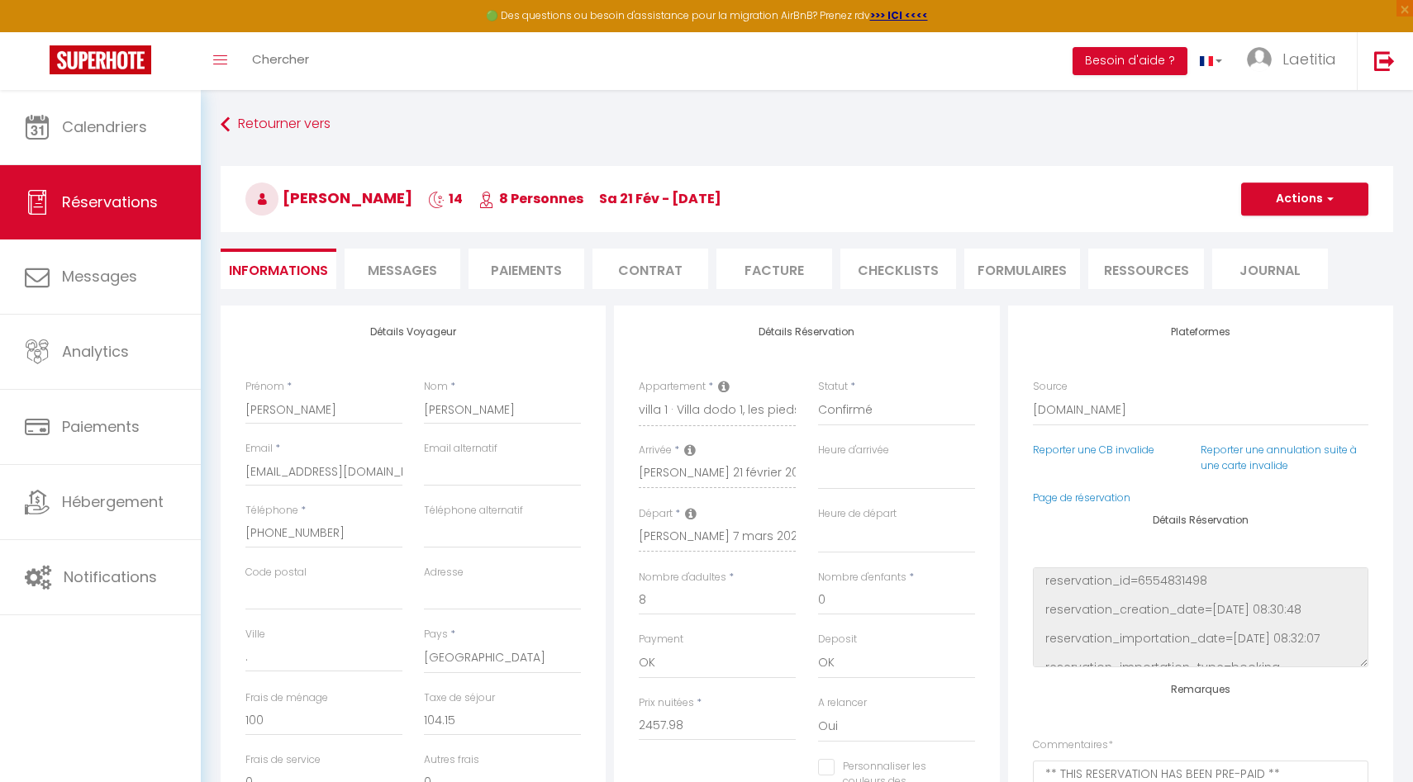
select select
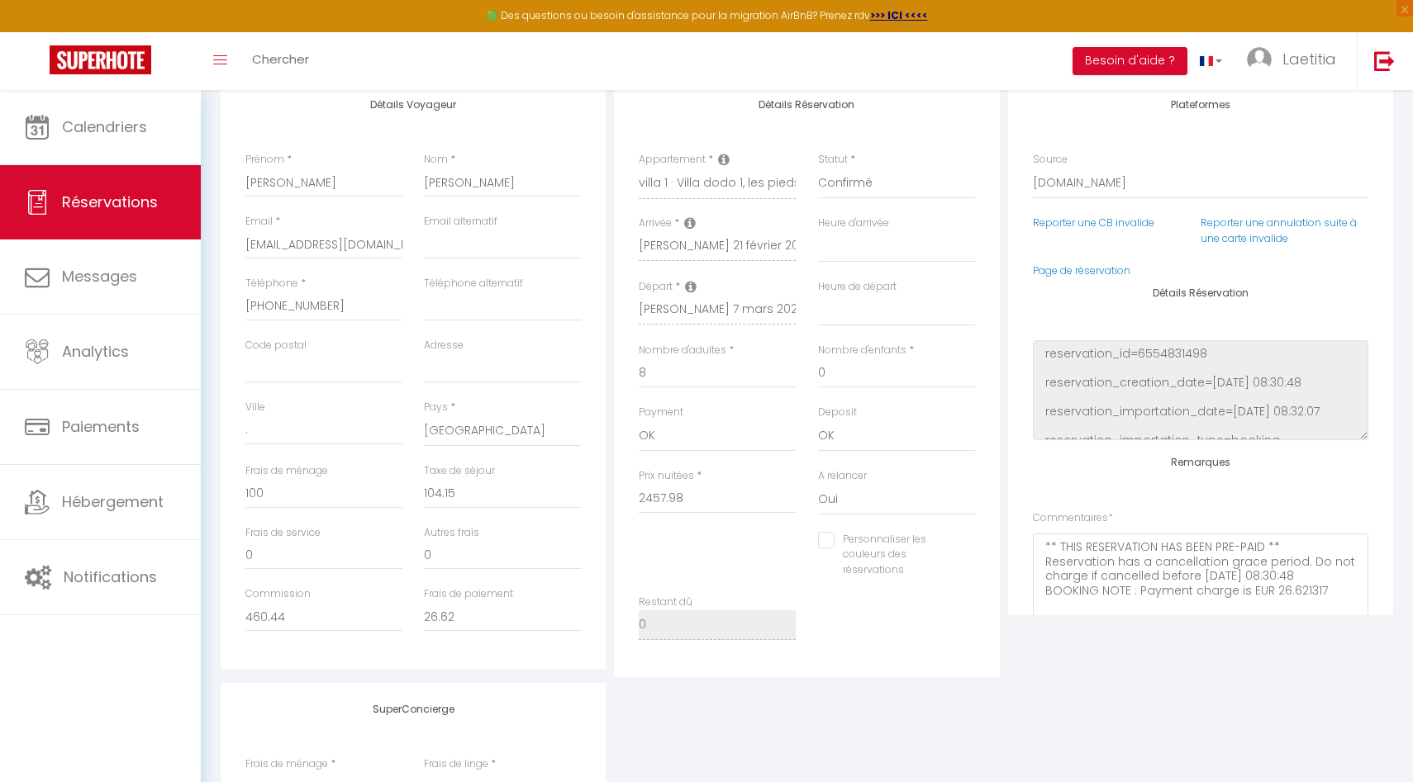
scroll to position [231, 0]
click at [869, 247] on select "00:00 00:30 01:00 01:30 02:00 02:30 03:00 03:30 04:00 04:30 05:00 05:30 06:00 0…" at bounding box center [896, 242] width 157 height 31
select select "14:00"
click at [818, 227] on select "00:00 00:30 01:00 01:30 02:00 02:30 03:00 03:30 04:00 04:30 05:00 05:30 06:00 0…" at bounding box center [896, 242] width 157 height 31
select select
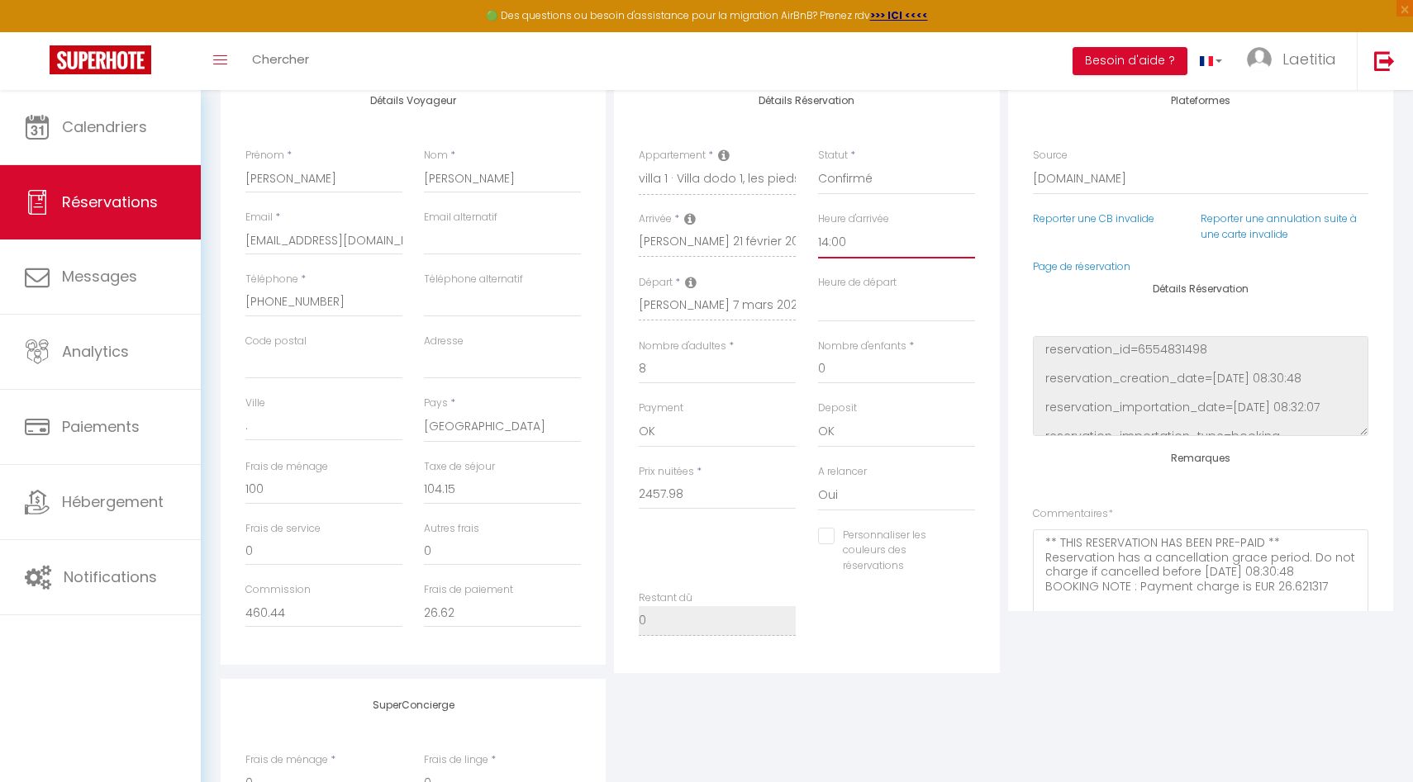
checkbox input "false"
click at [882, 317] on select "00:00 00:30 01:00 01:30 02:00 02:30 03:00 03:30 04:00 04:30 05:00 05:30 06:00 0…" at bounding box center [896, 306] width 157 height 31
select select "10:00"
click at [818, 291] on select "00:00 00:30 01:00 01:30 02:00 02:30 03:00 03:30 04:00 04:30 05:00 05:30 06:00 0…" at bounding box center [896, 306] width 157 height 31
checkbox input "false"
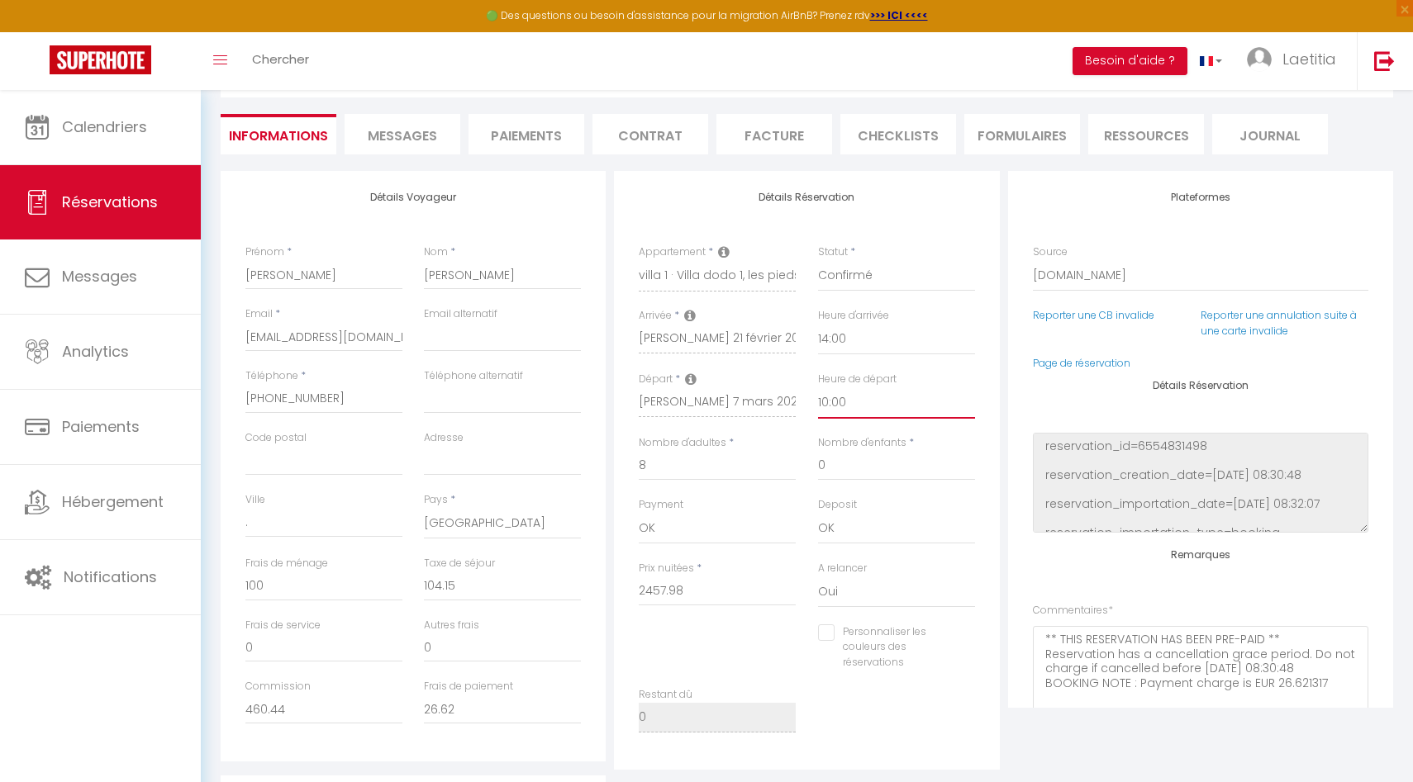
scroll to position [0, 0]
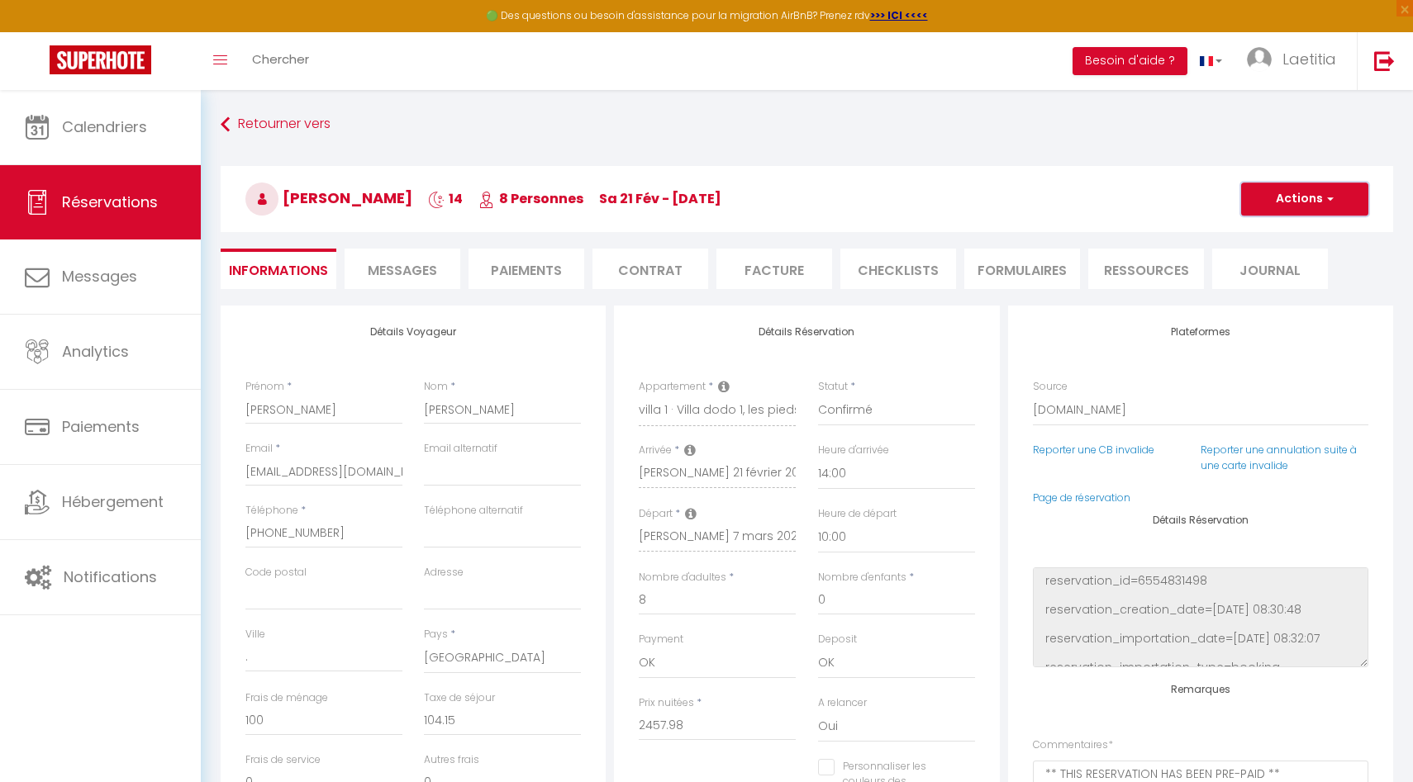
click at [1090, 200] on button "Actions" at bounding box center [1304, 199] width 127 height 33
click at [1090, 237] on link "Enregistrer" at bounding box center [1288, 235] width 131 height 21
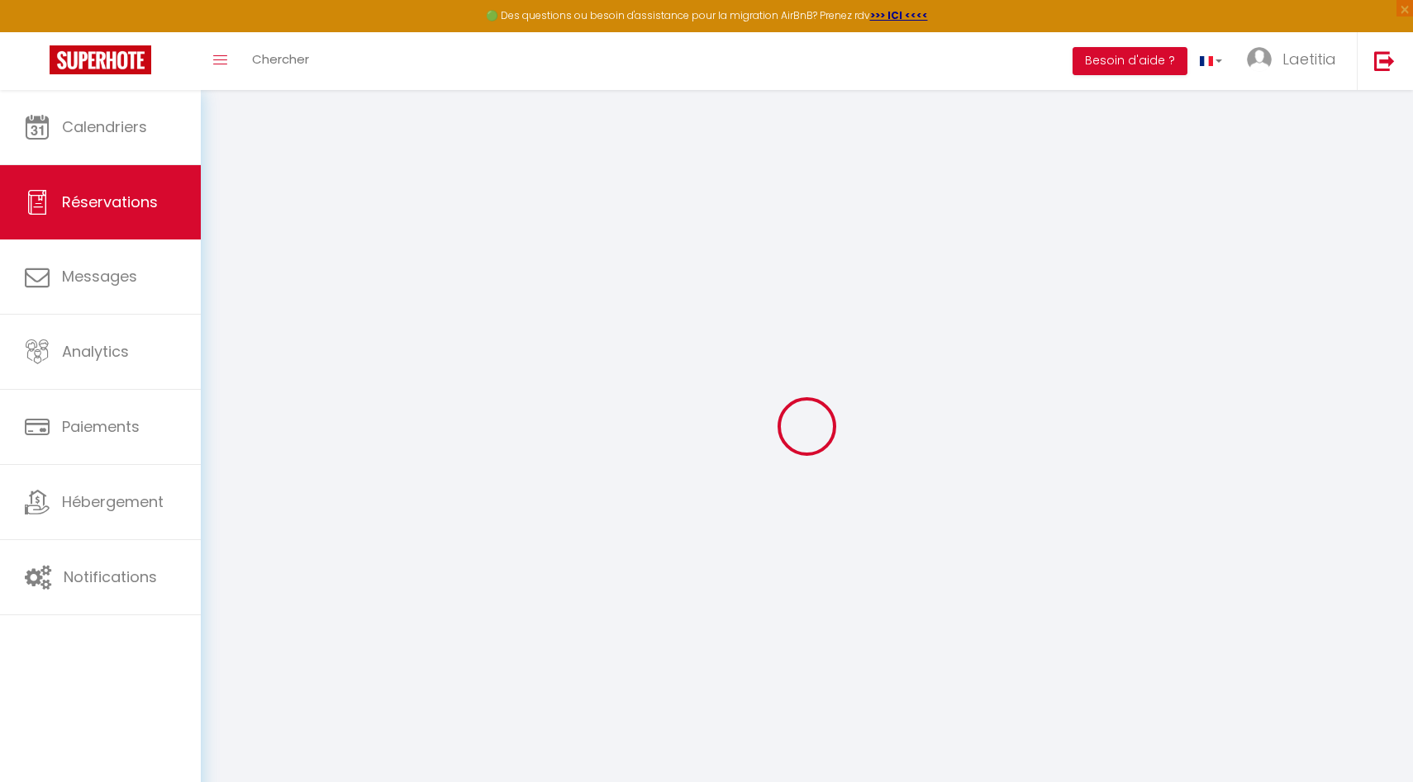
select select "not_cancelled"
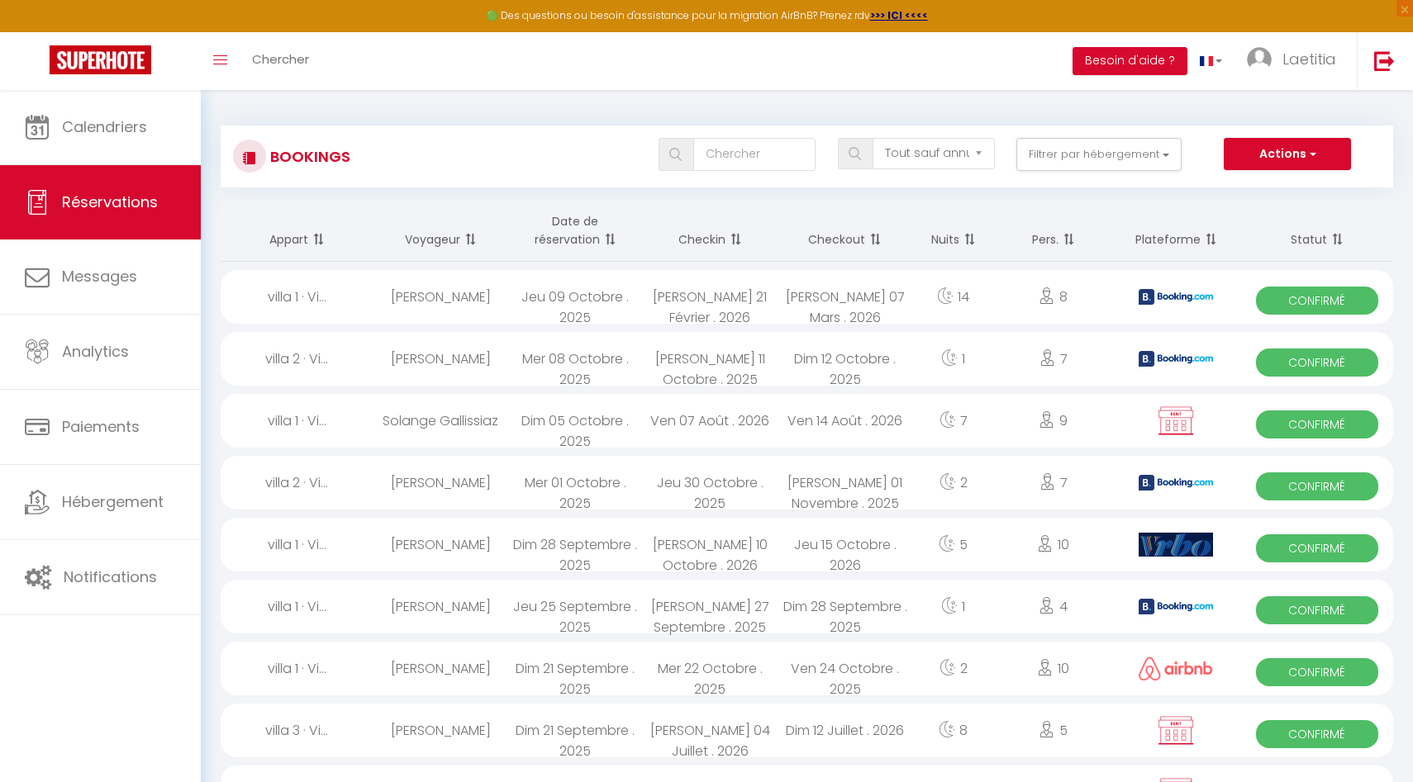
click at [460, 299] on div "[PERSON_NAME]" at bounding box center [440, 297] width 135 height 54
select select "OK"
select select "0"
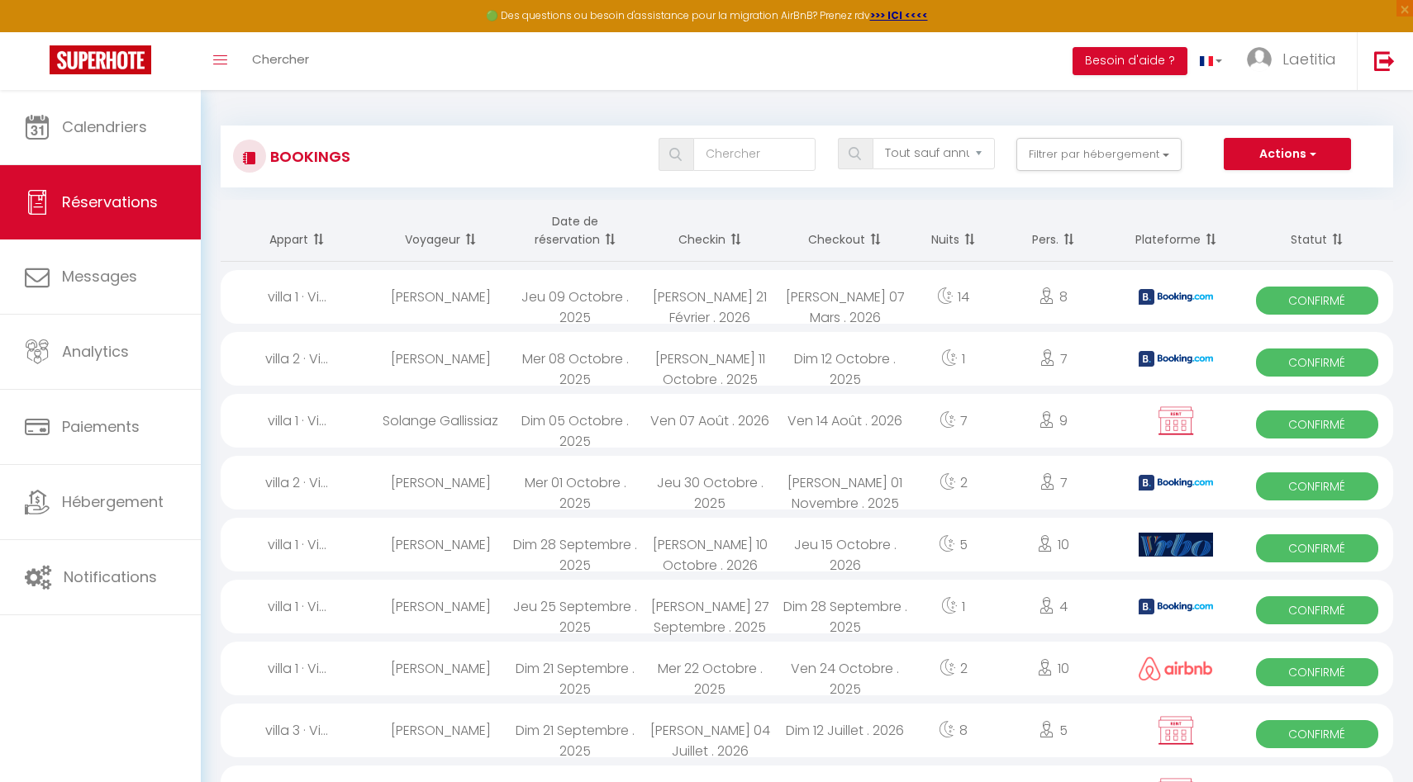
select select "1"
select select
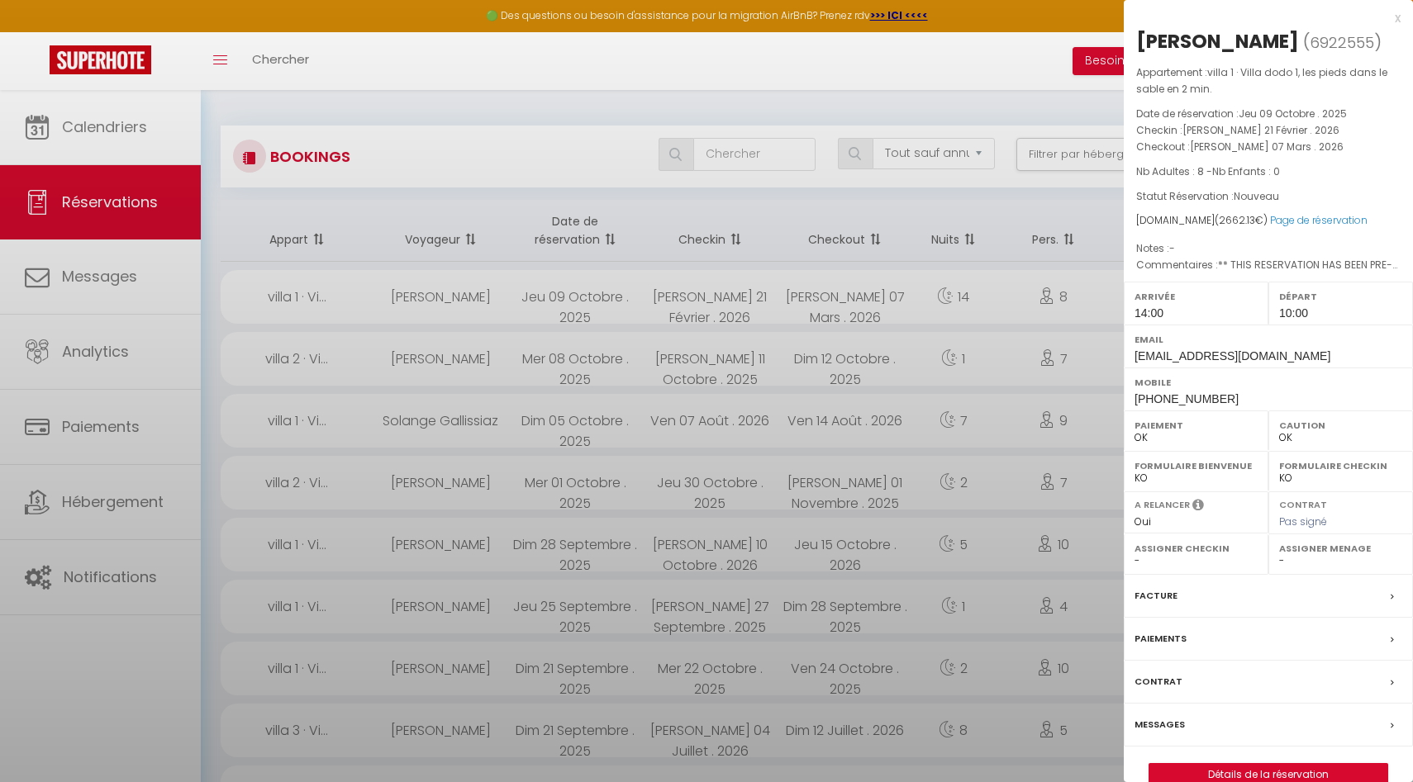
select select "53138"
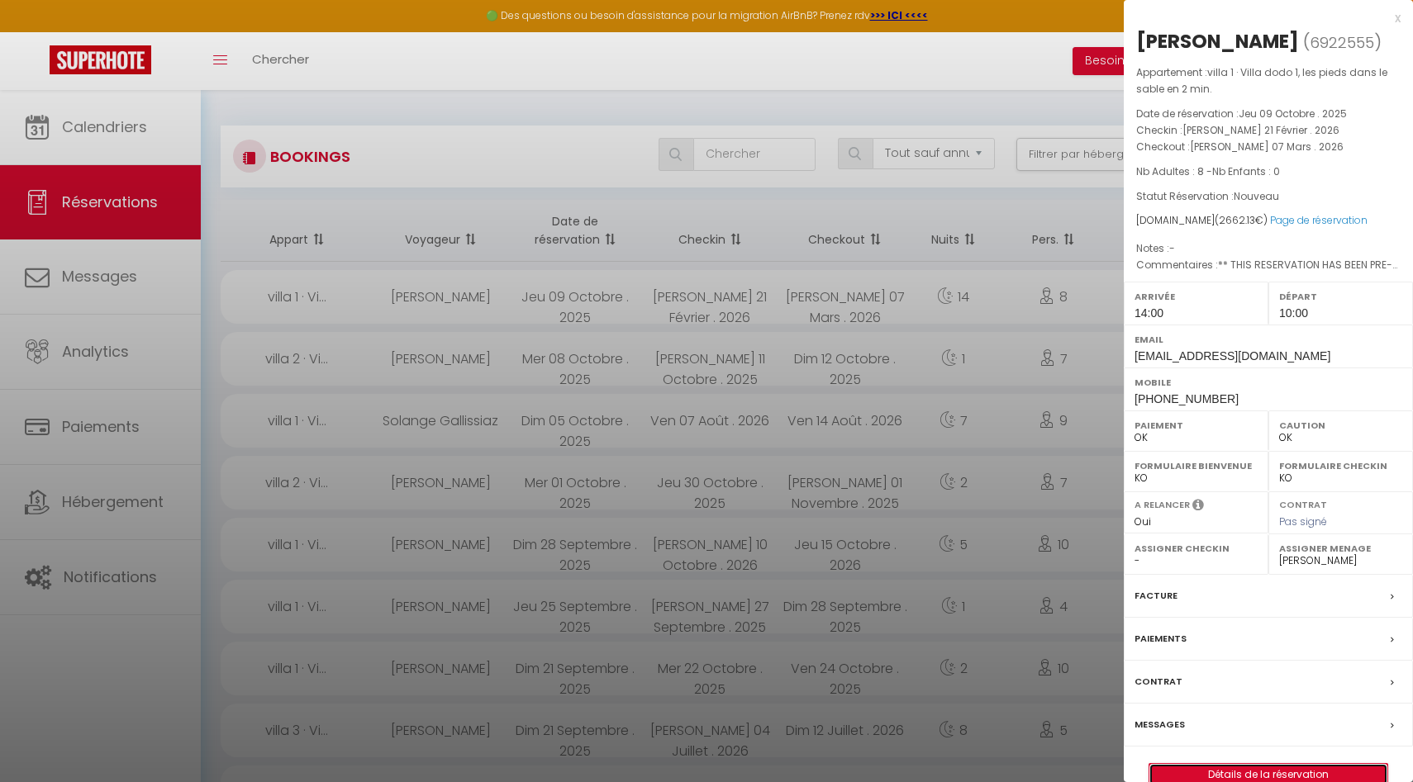
click at [1090, 468] on link "Détails de la réservation" at bounding box center [1268, 774] width 238 height 21
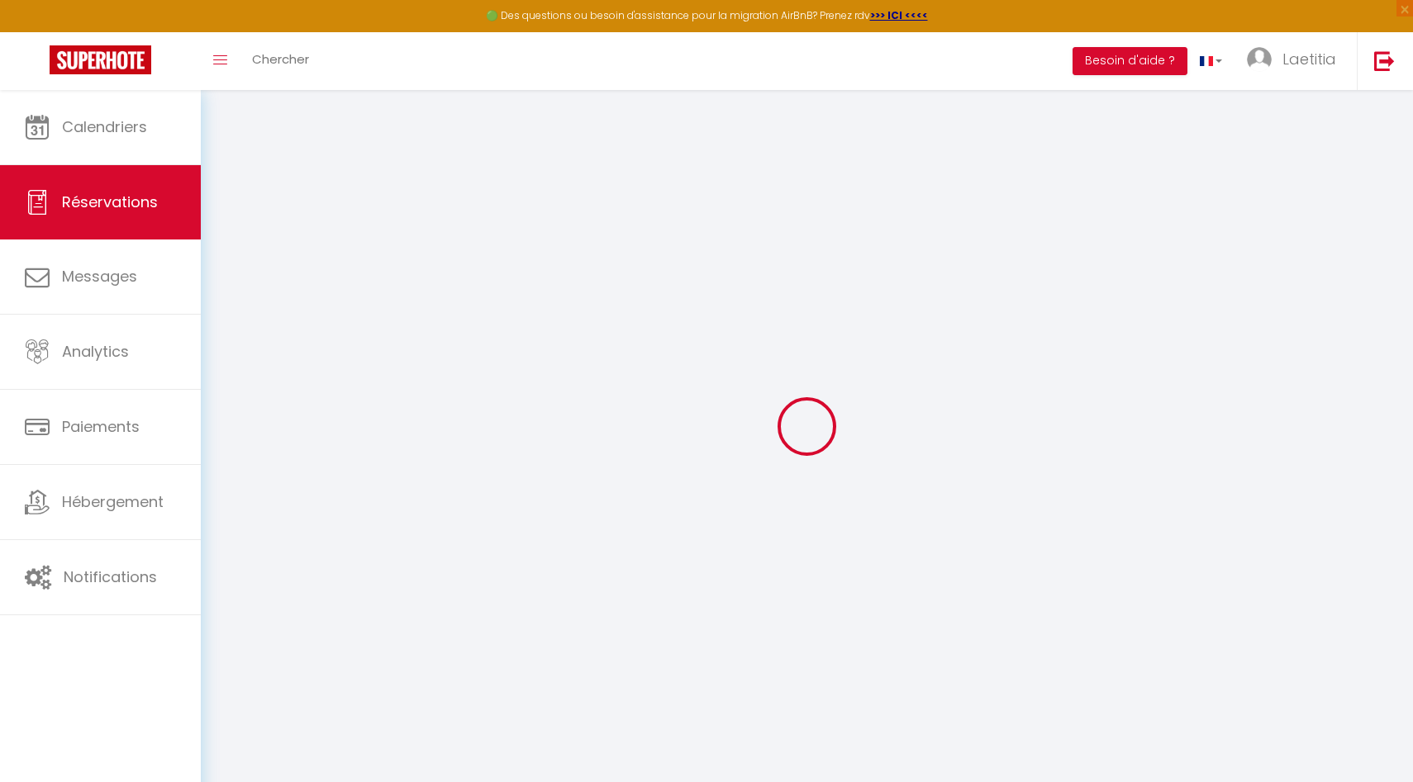
type input "[PERSON_NAME]"
type input "[EMAIL_ADDRESS][DOMAIN_NAME]"
type input "[PHONE_NUMBER]"
type input "."
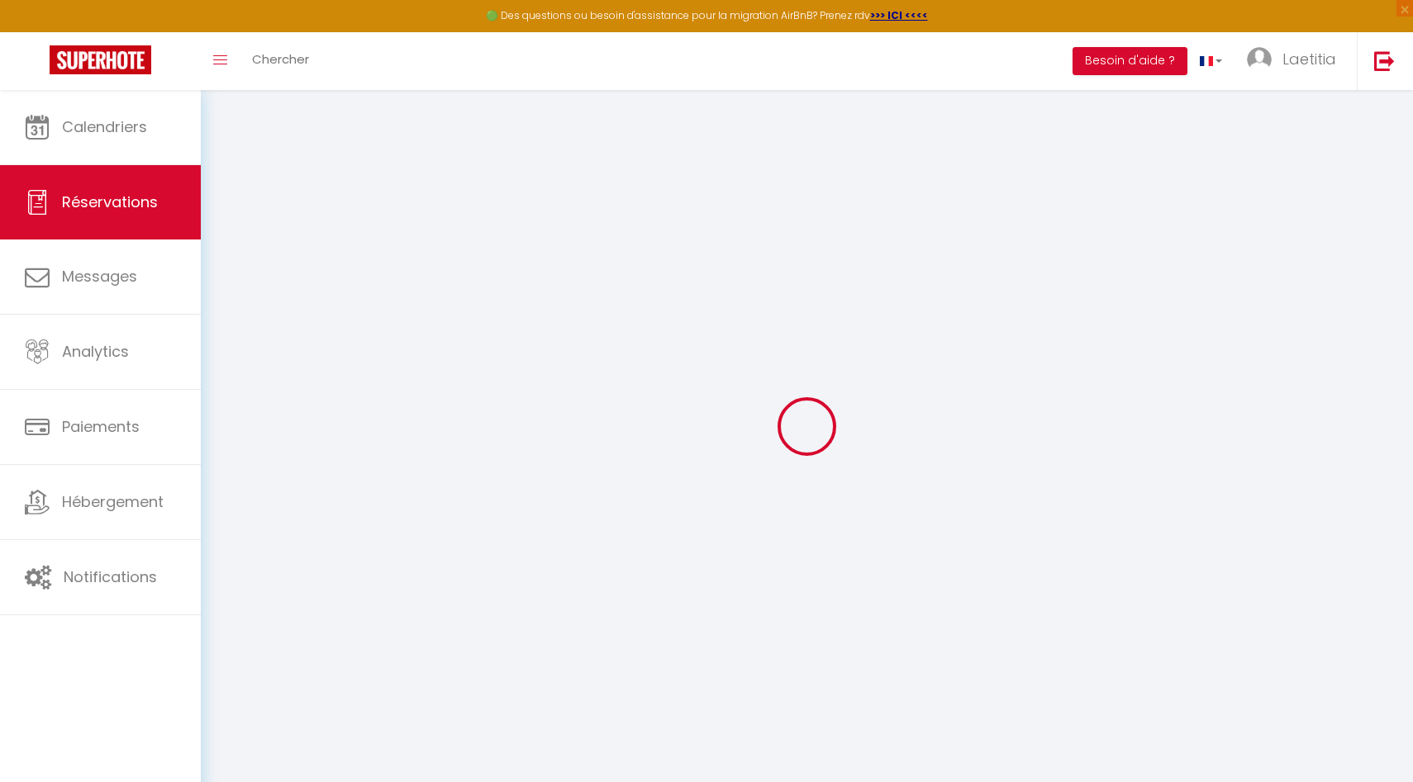
select select "FR"
type input "460.44"
type input "26.62"
select select "77179"
select select "1"
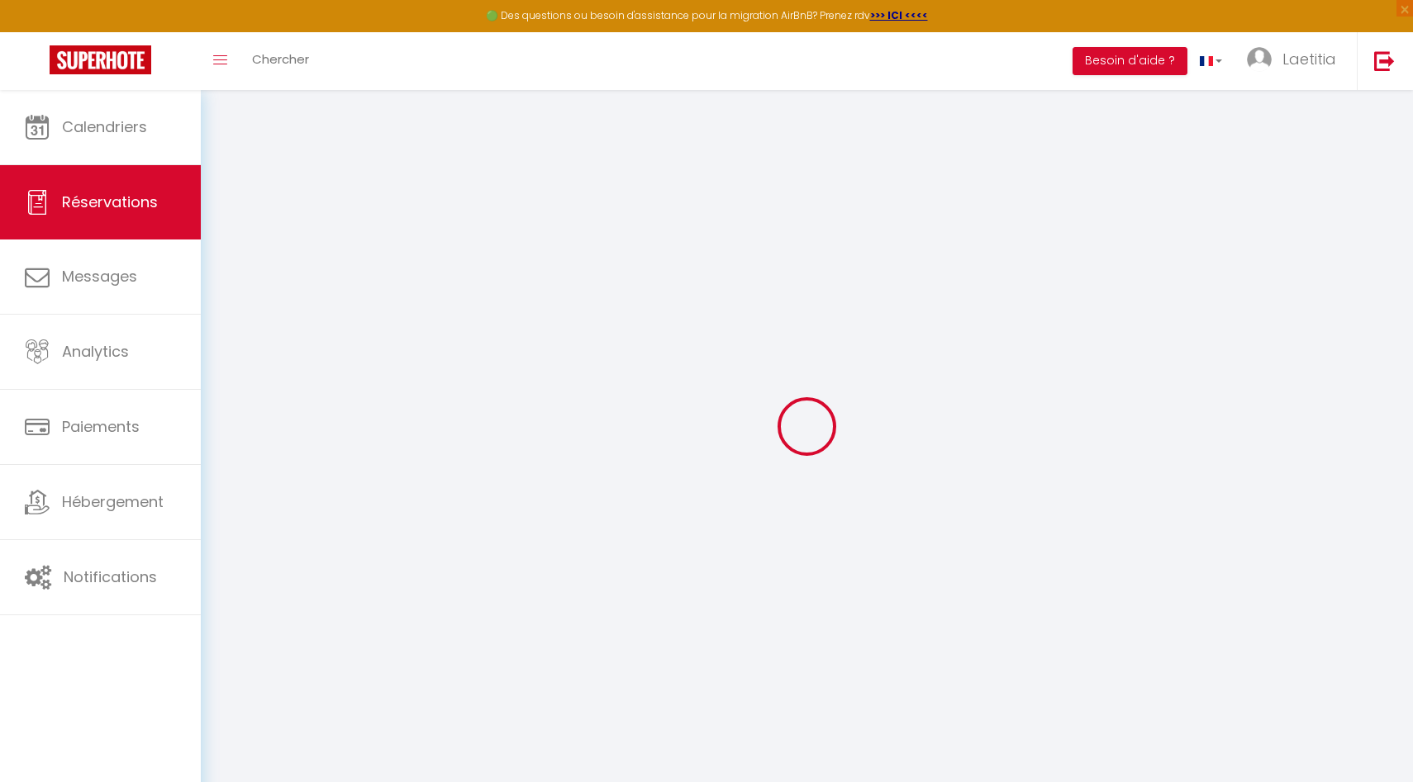
select select
type input "8"
select select "12"
select select
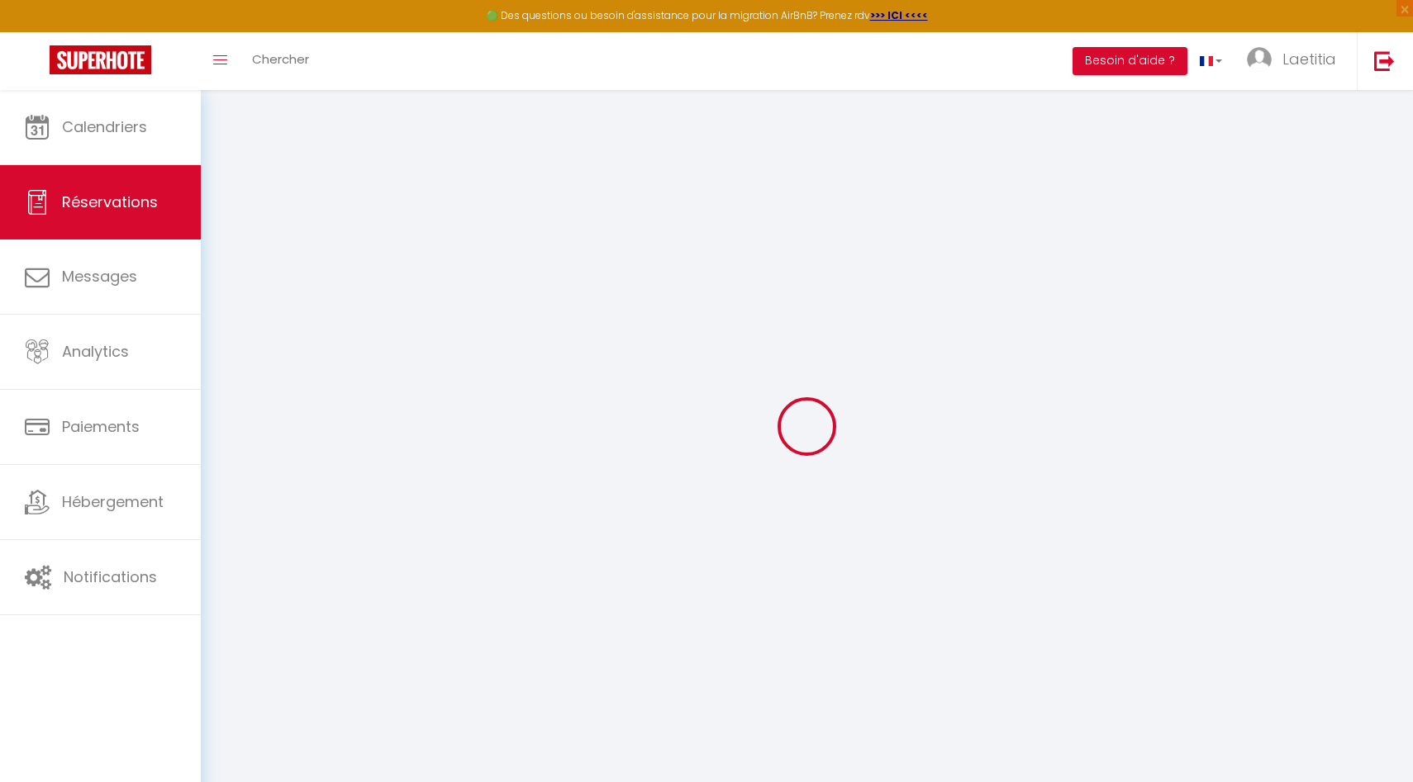
type input "2457.98"
checkbox input "false"
type input "0"
select select "2"
type input "0"
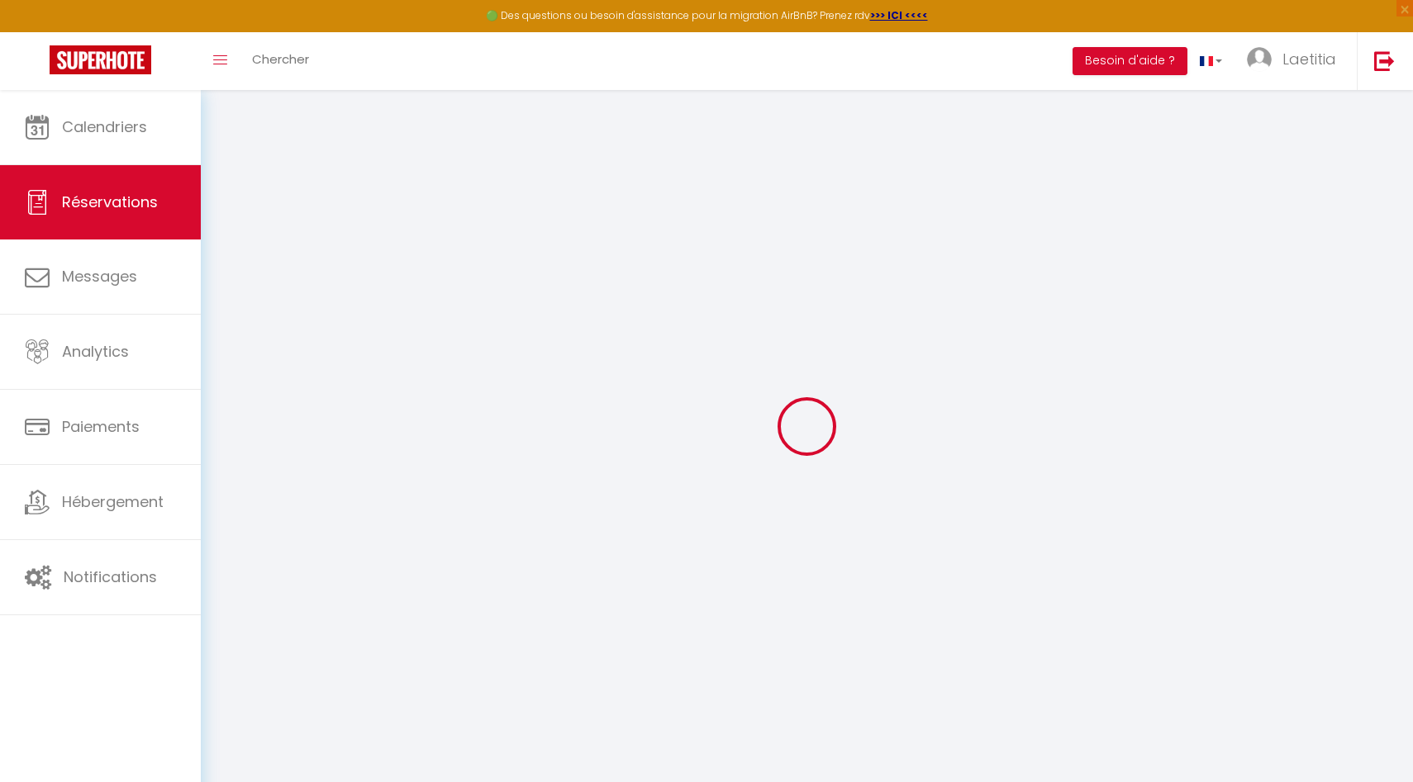
type input "0"
select select
select select "15"
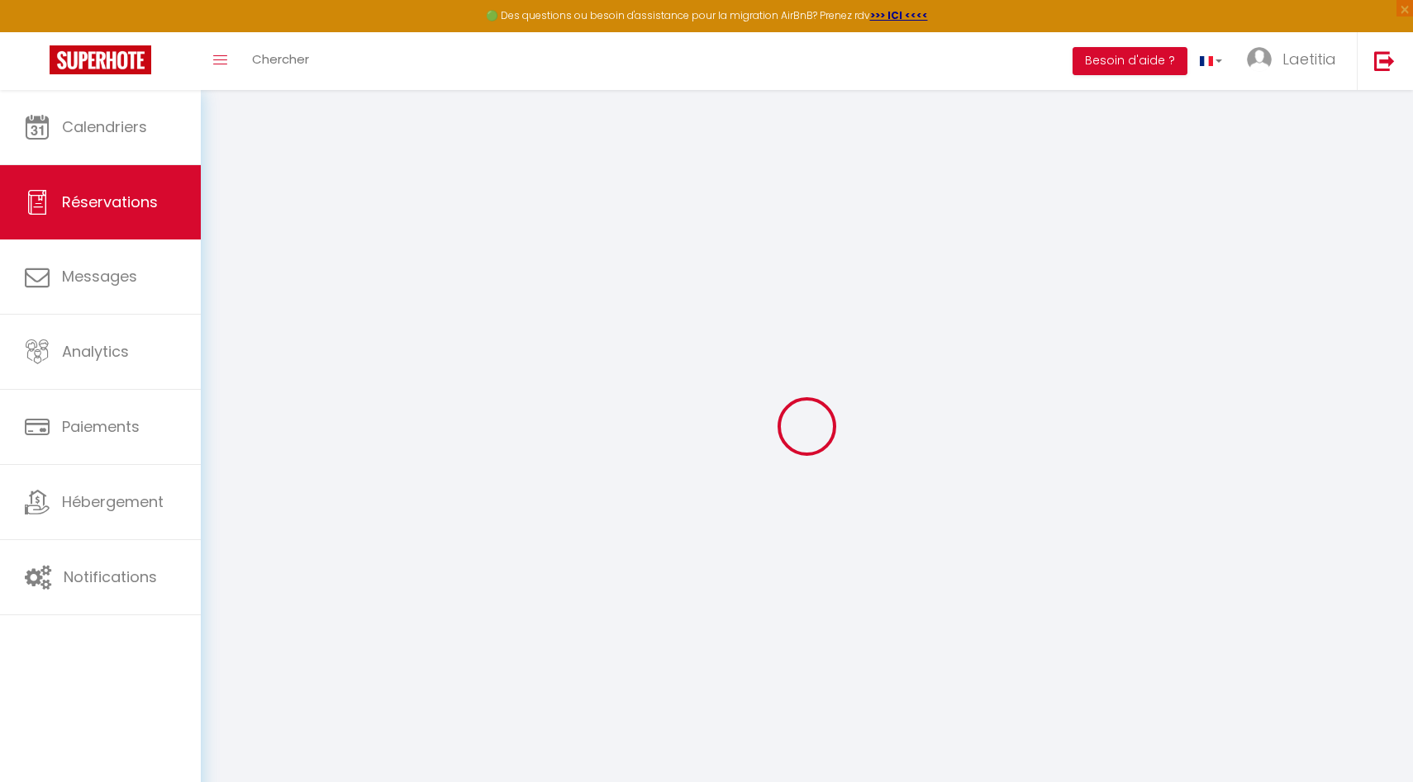
checkbox input "false"
select select
checkbox input "false"
select select
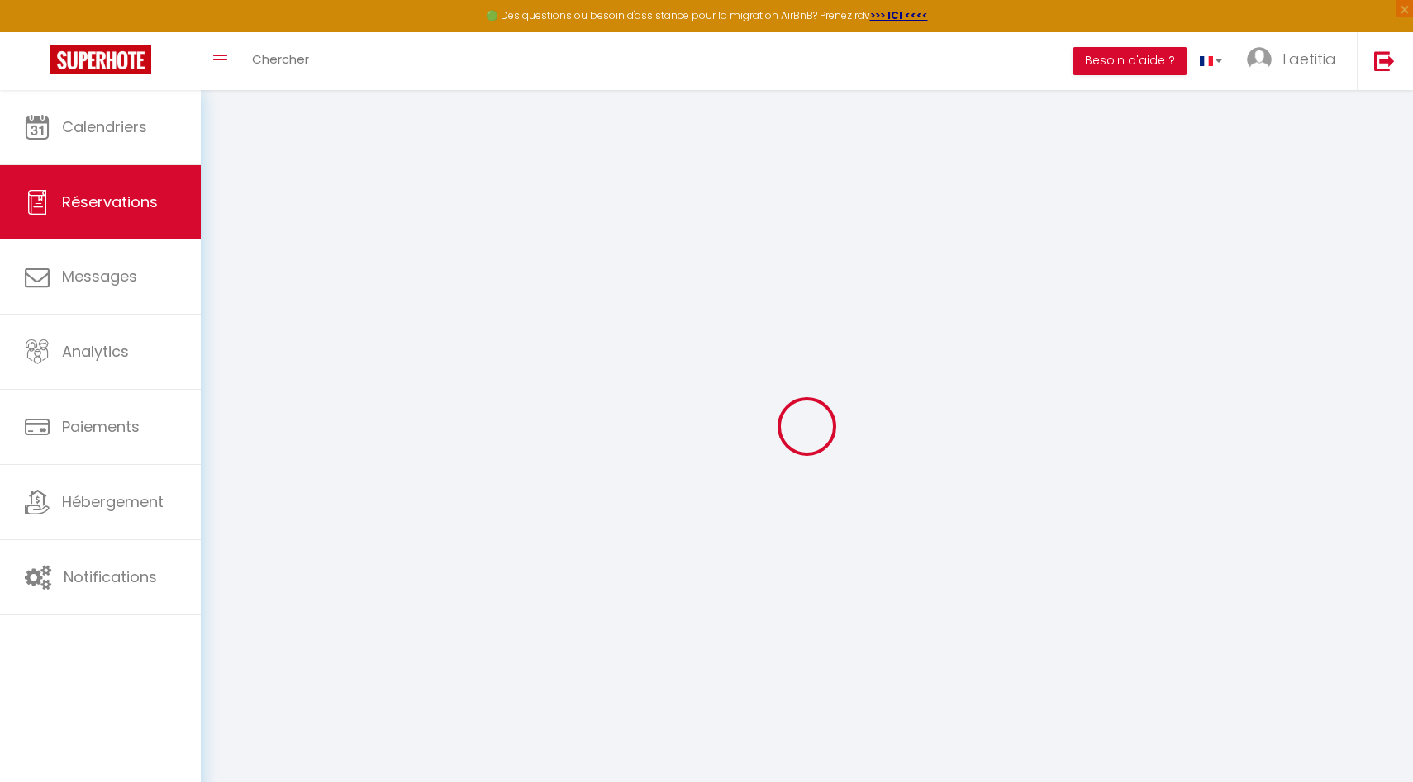
select select
checkbox input "false"
type textarea "** THIS RESERVATION HAS BEEN PRE-PAID ** Reservation has a cancellation grace p…"
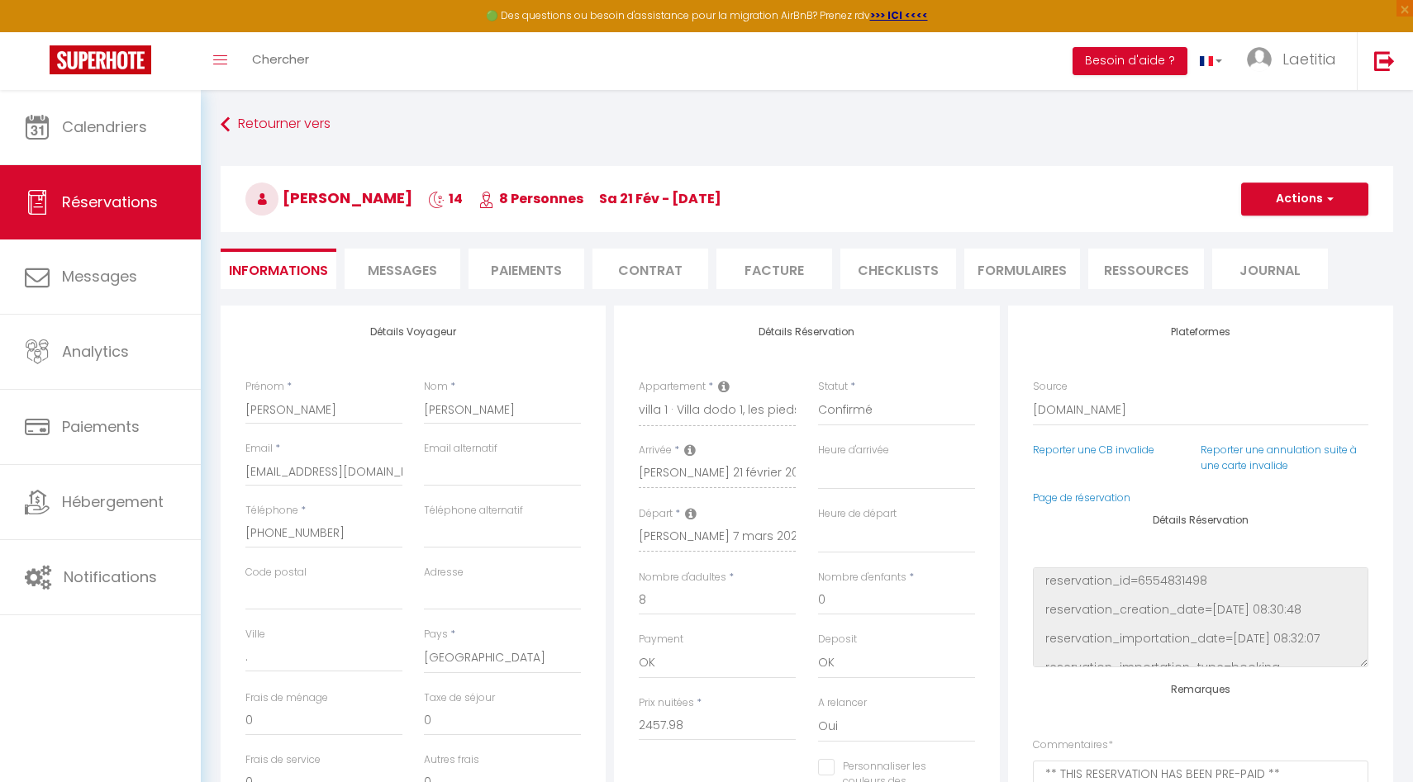
type input "100"
type input "104.15"
select select
checkbox input "false"
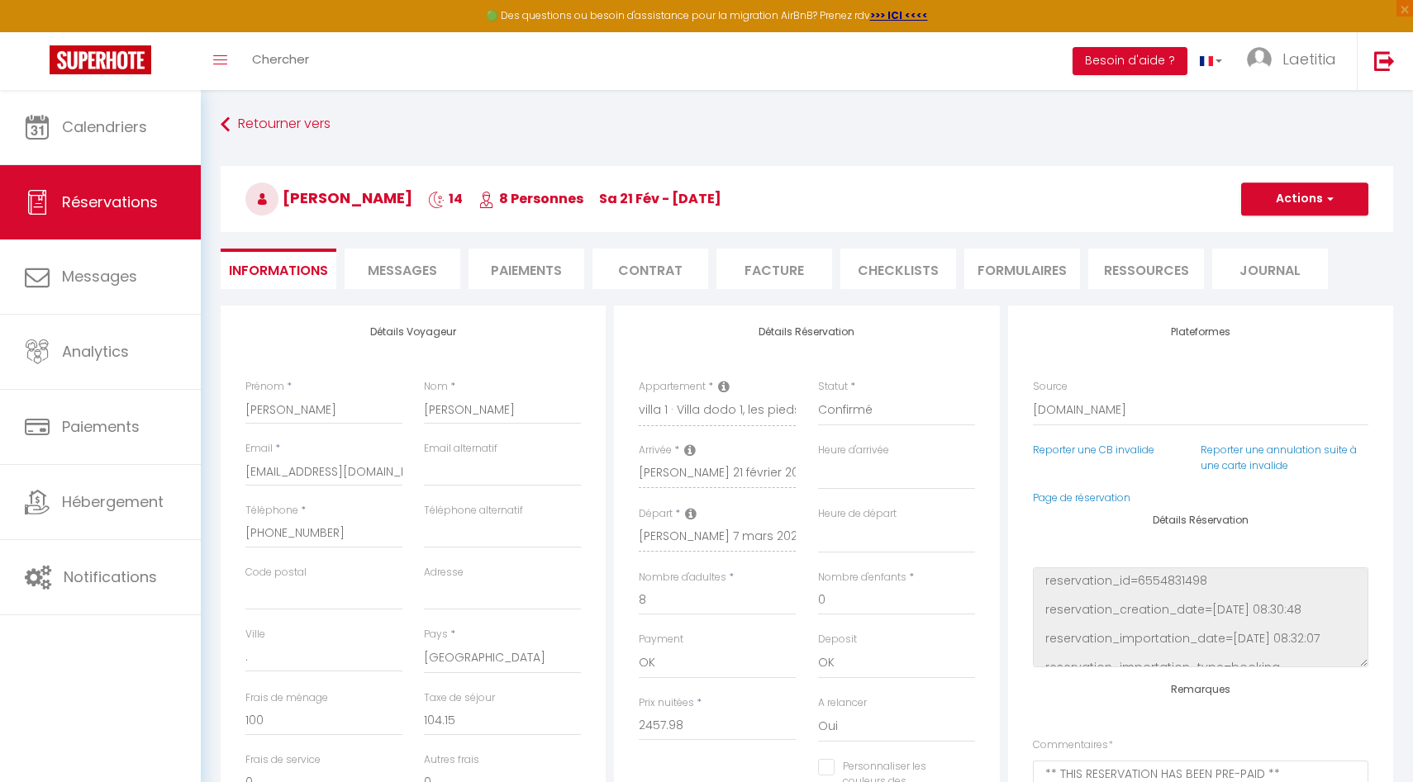
select select "14:00"
select select "10:00"
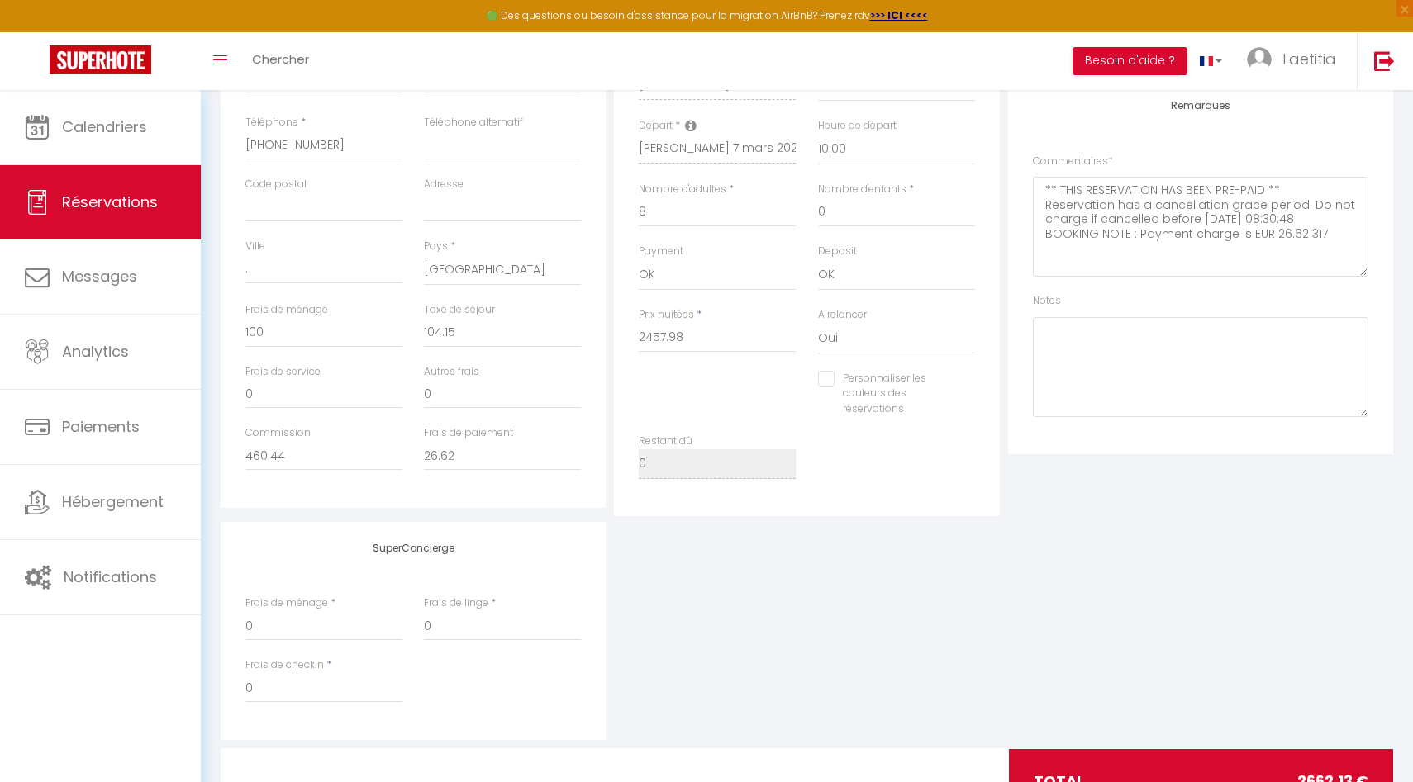
scroll to position [401, 0]
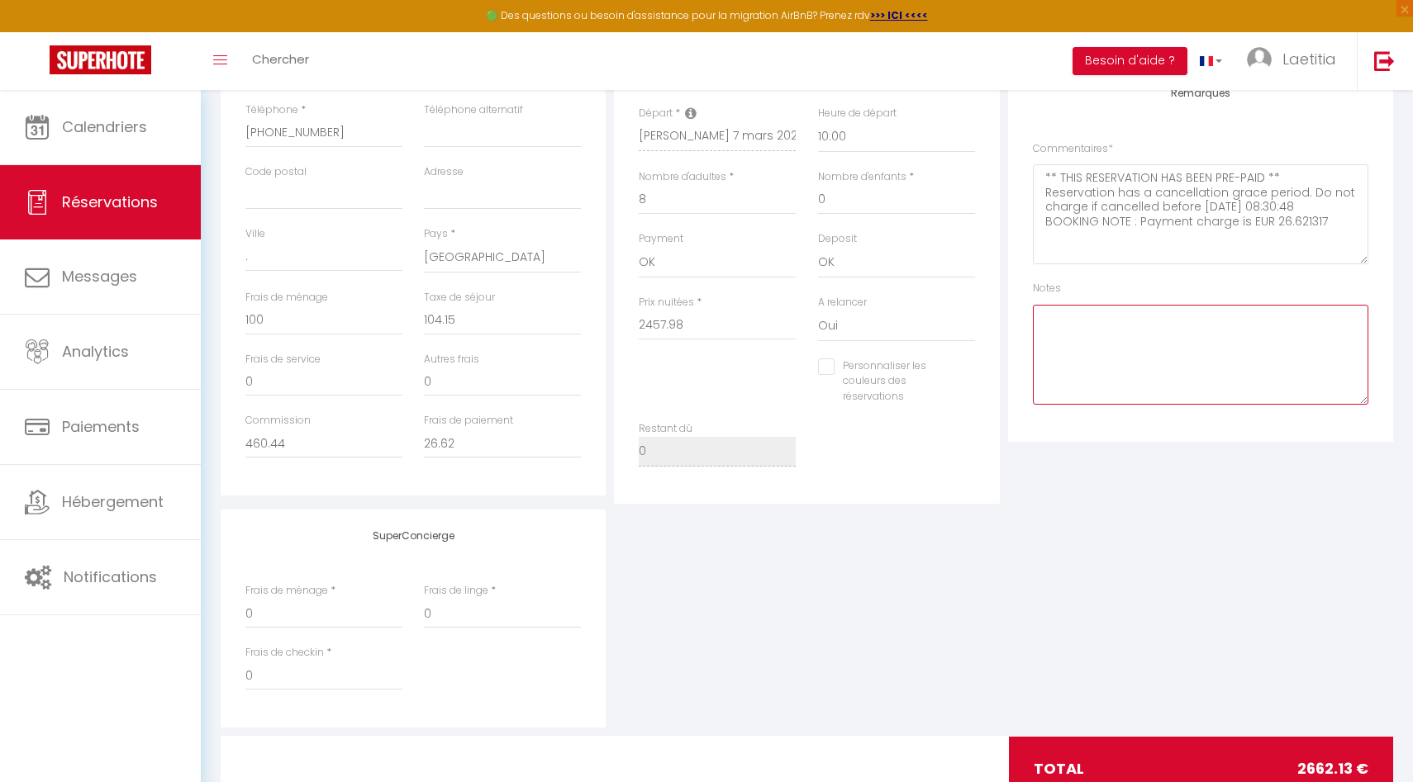
click at [1057, 327] on textarea at bounding box center [1200, 355] width 335 height 100
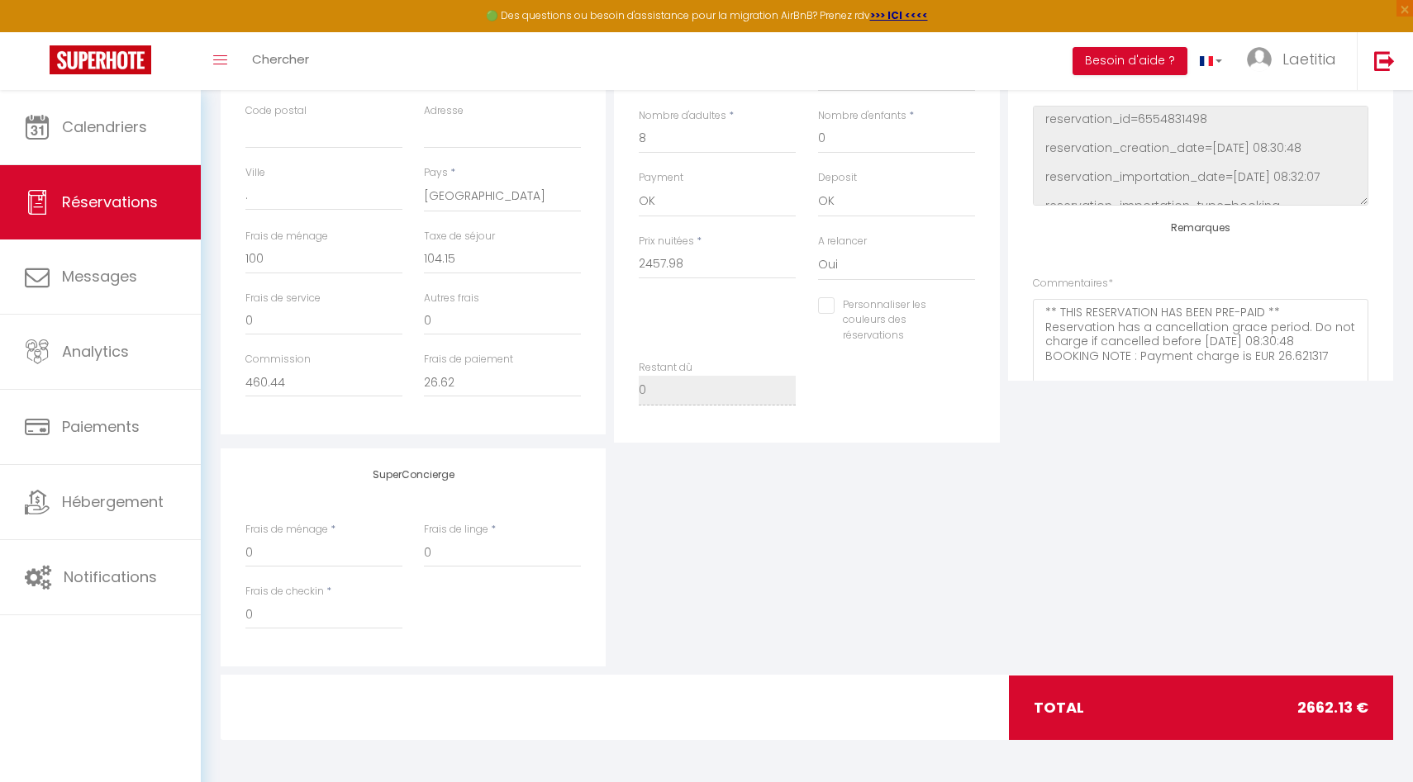
scroll to position [0, 0]
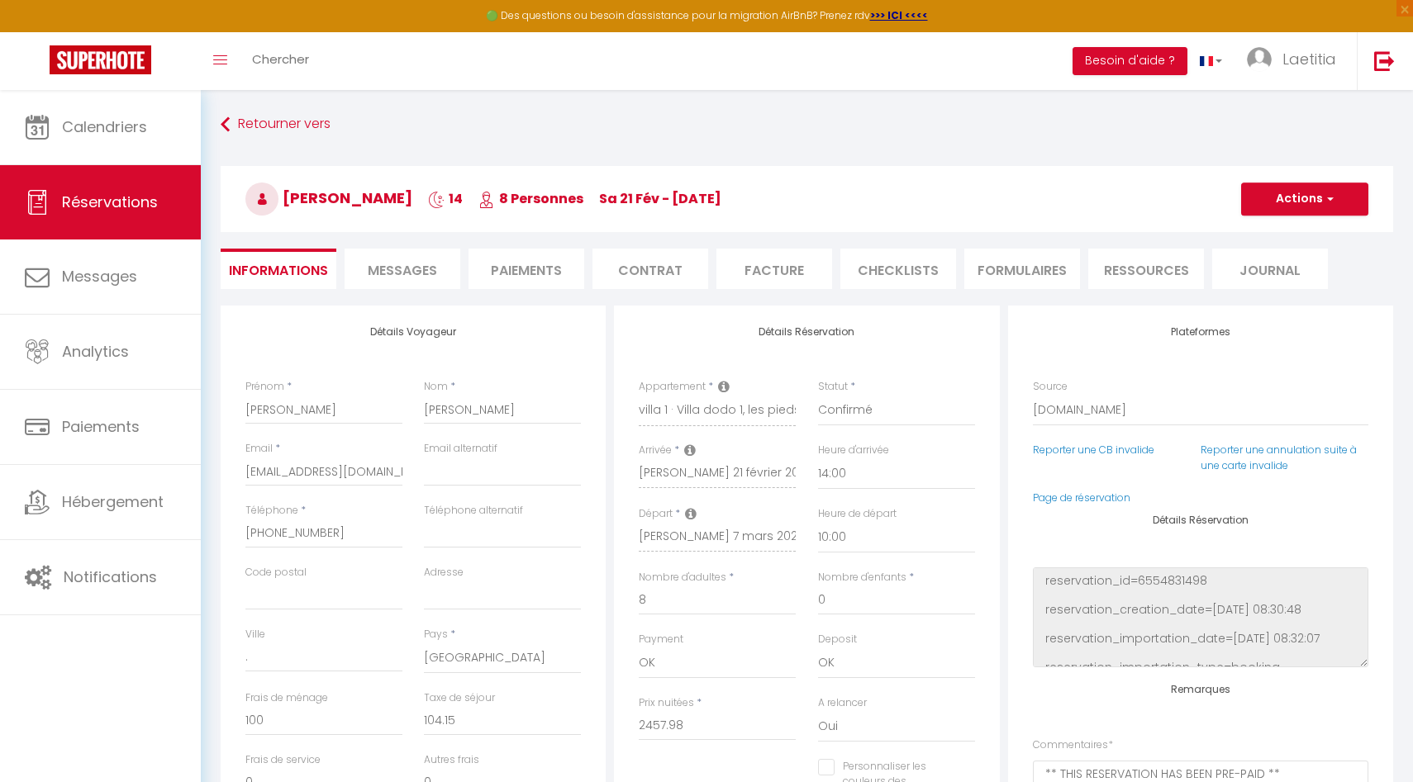
type textarea "CADEAU LONG SEJOUR"
click at [870, 468] on select "00:00 00:30 01:00 01:30 02:00 02:30 03:00 03:30 04:00 04:30 05:00 05:30 06:00 0…" at bounding box center [896, 473] width 157 height 31
click at [818, 458] on select "00:00 00:30 01:00 01:30 02:00 02:30 03:00 03:30 04:00 04:30 05:00 05:30 06:00 0…" at bounding box center [896, 473] width 157 height 31
click at [1090, 192] on button "Actions" at bounding box center [1304, 199] width 127 height 33
click at [1090, 240] on link "Enregistrer" at bounding box center [1288, 235] width 131 height 21
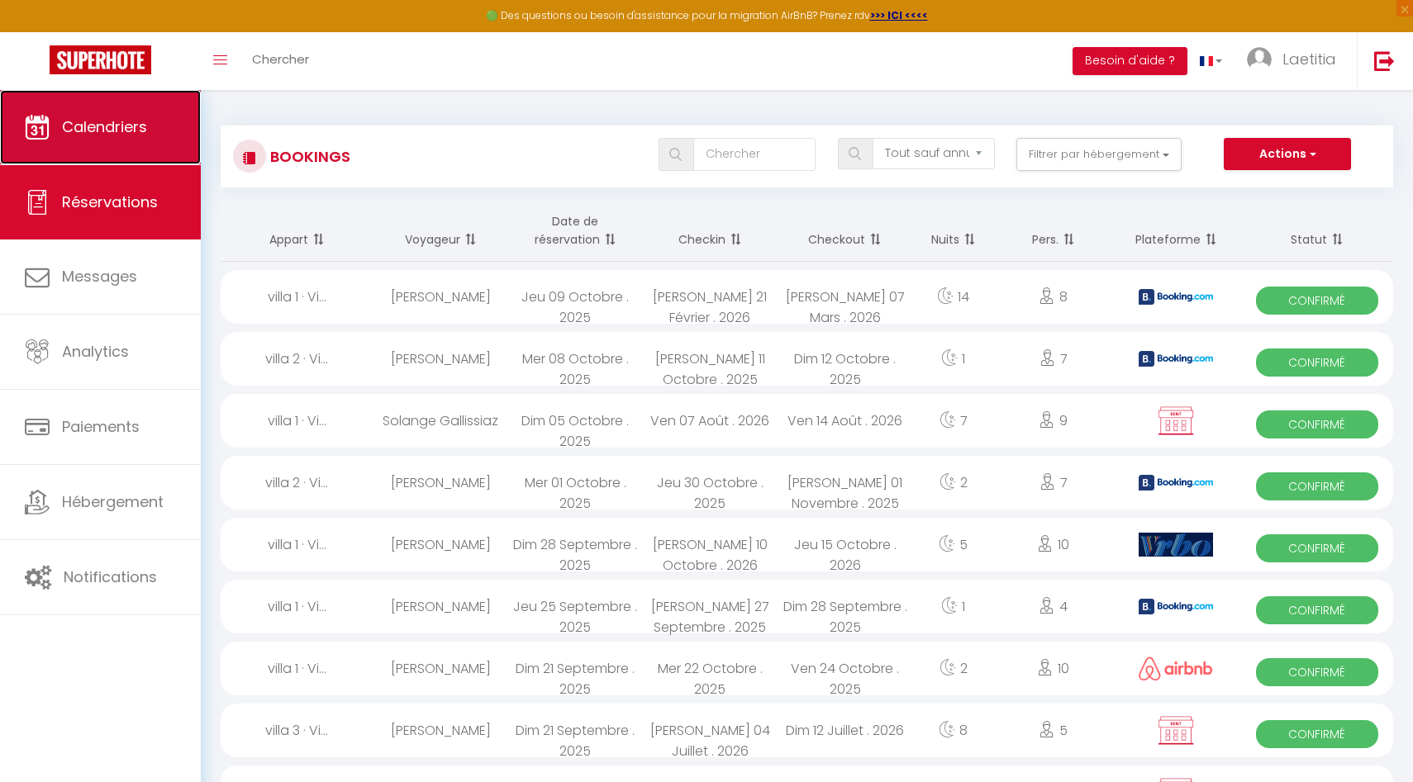
click at [112, 127] on span "Calendriers" at bounding box center [104, 126] width 85 height 21
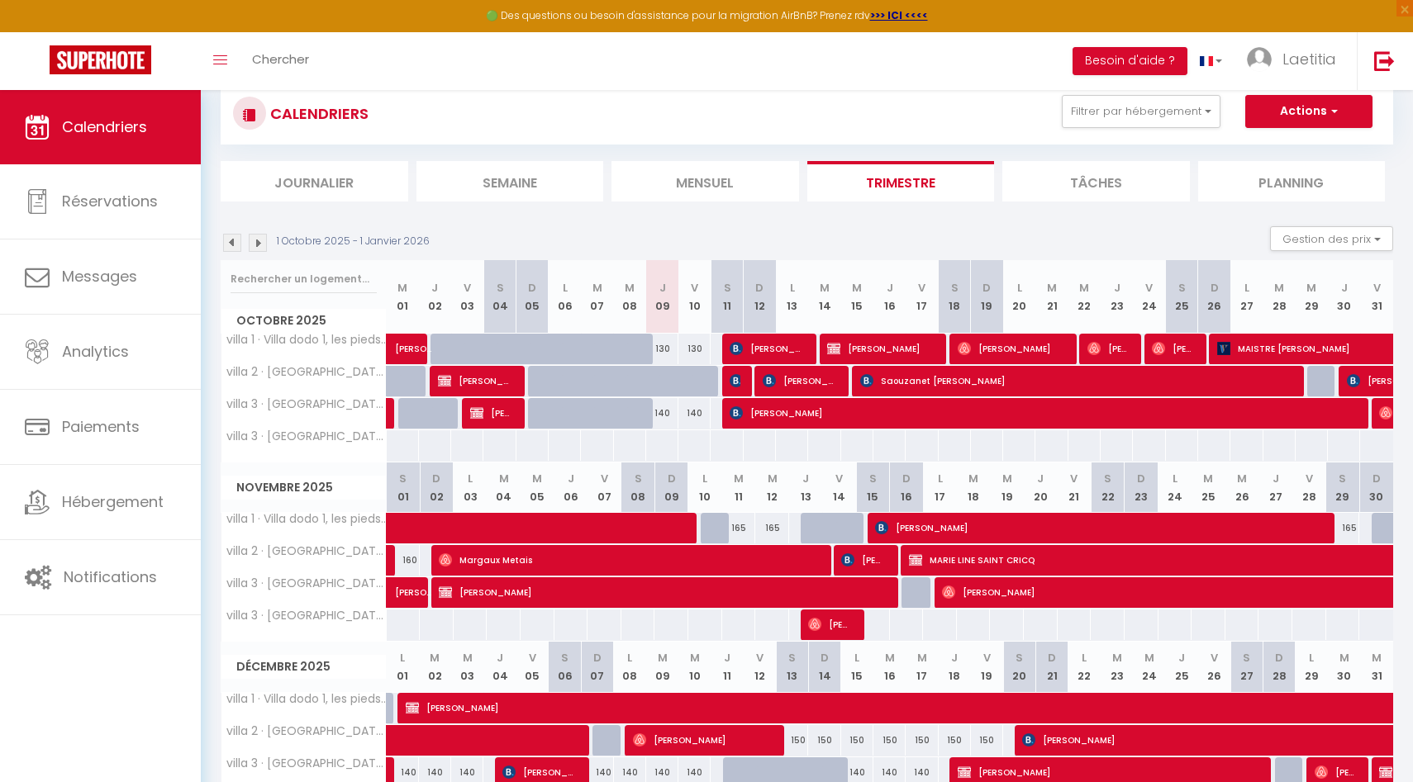
scroll to position [45, 0]
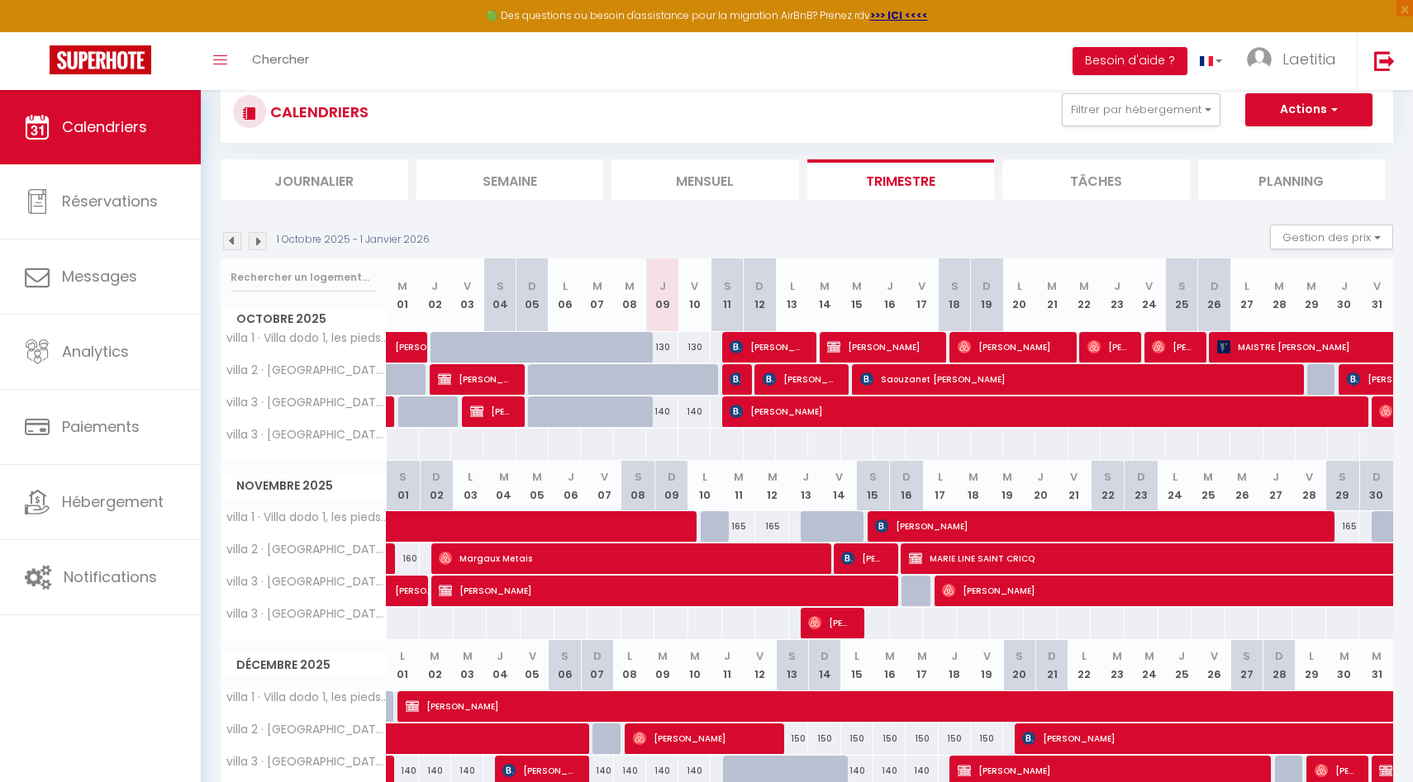
click at [260, 240] on img at bounding box center [258, 241] width 18 height 18
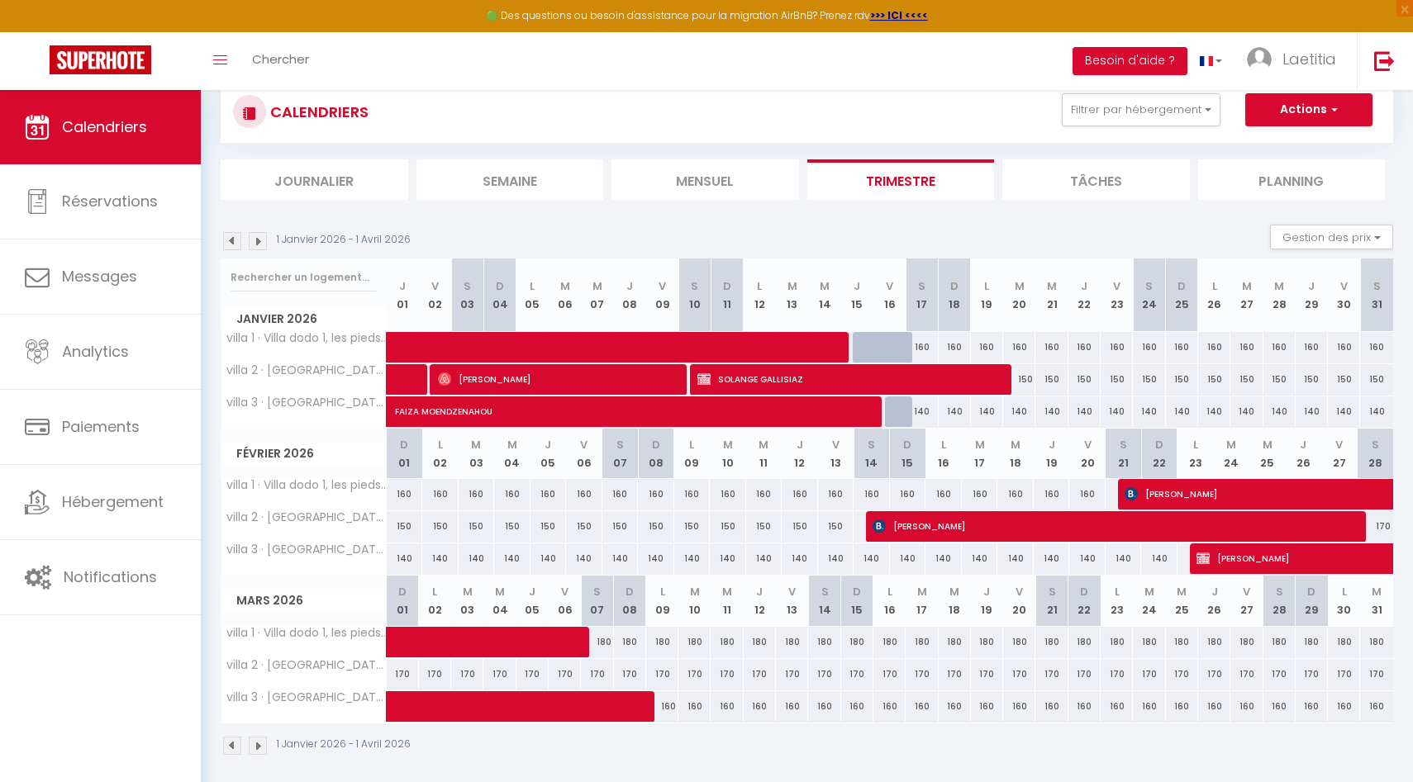
click at [229, 245] on img at bounding box center [232, 241] width 18 height 18
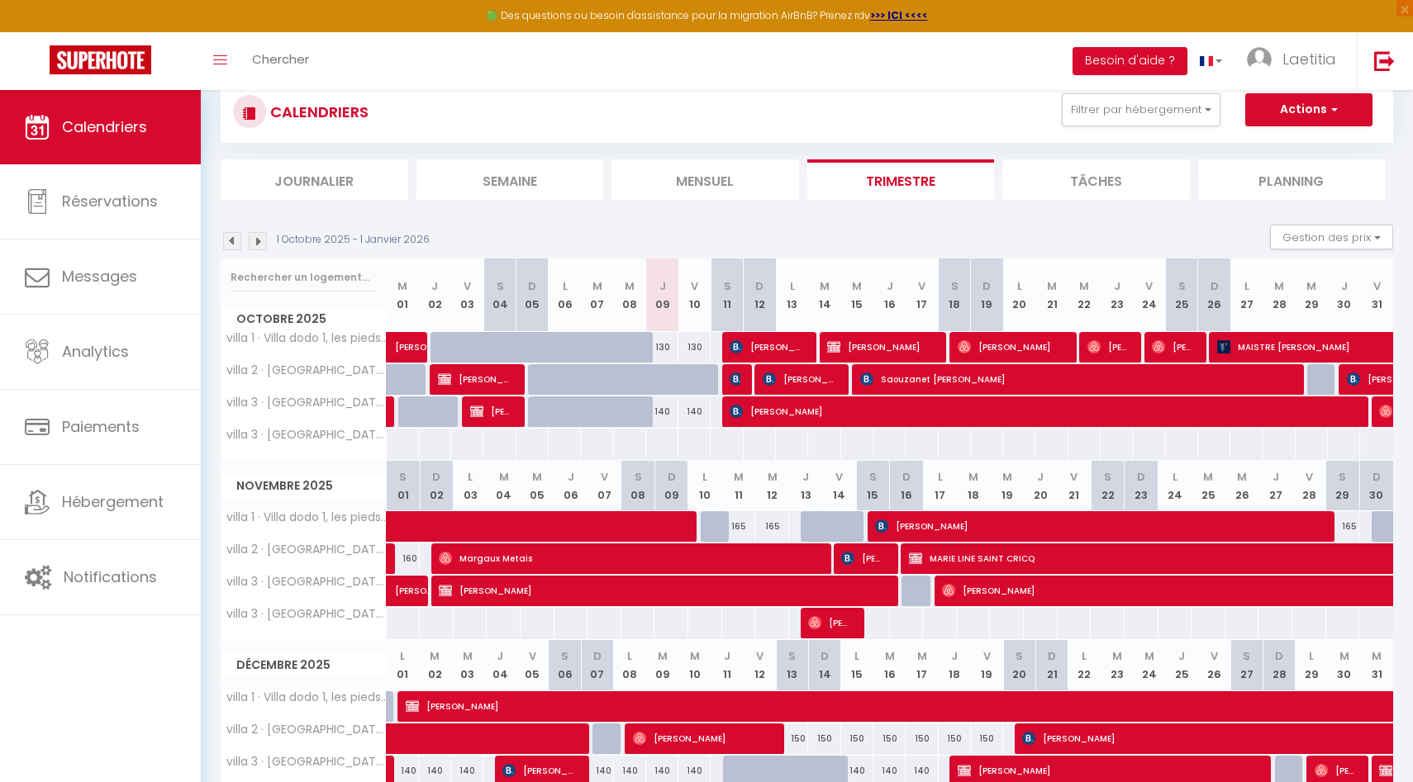
click at [255, 243] on img at bounding box center [258, 241] width 18 height 18
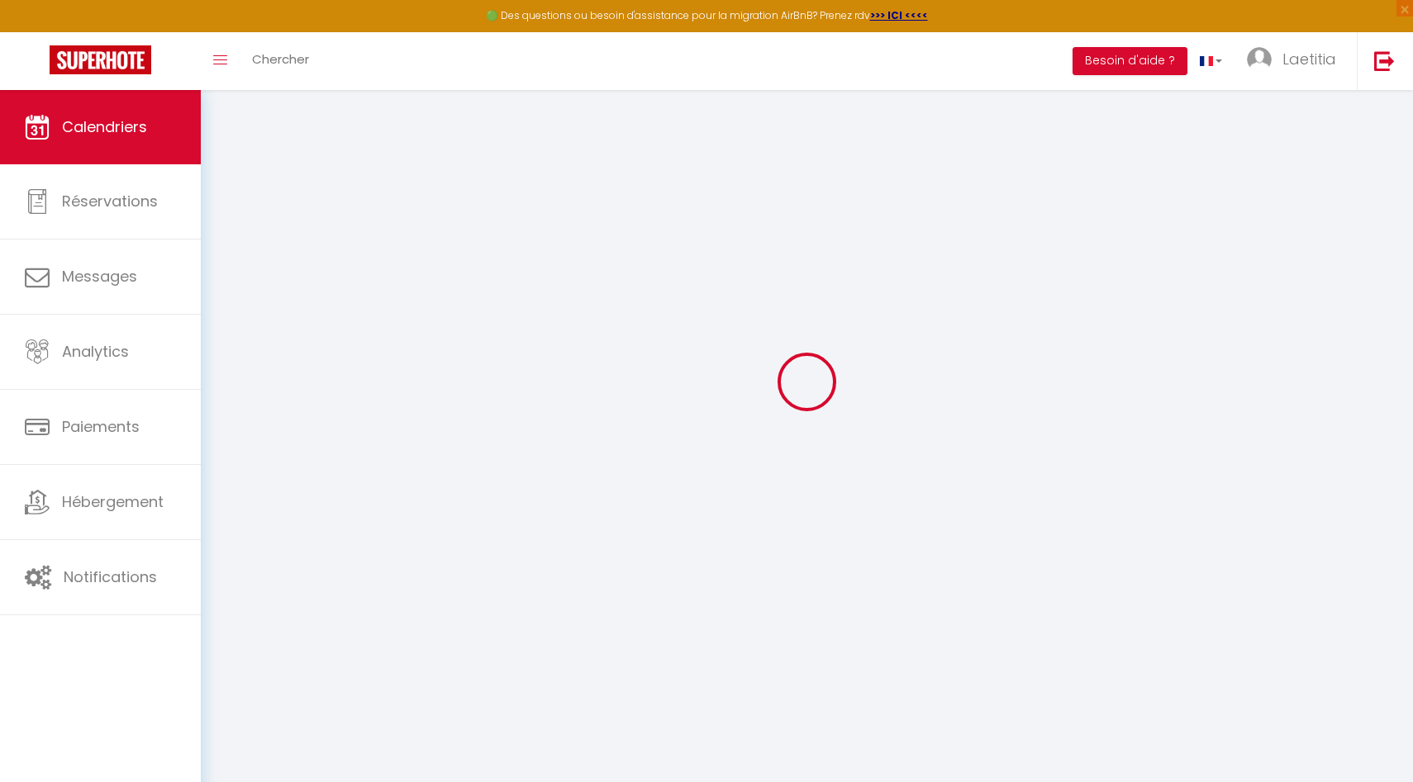
select select
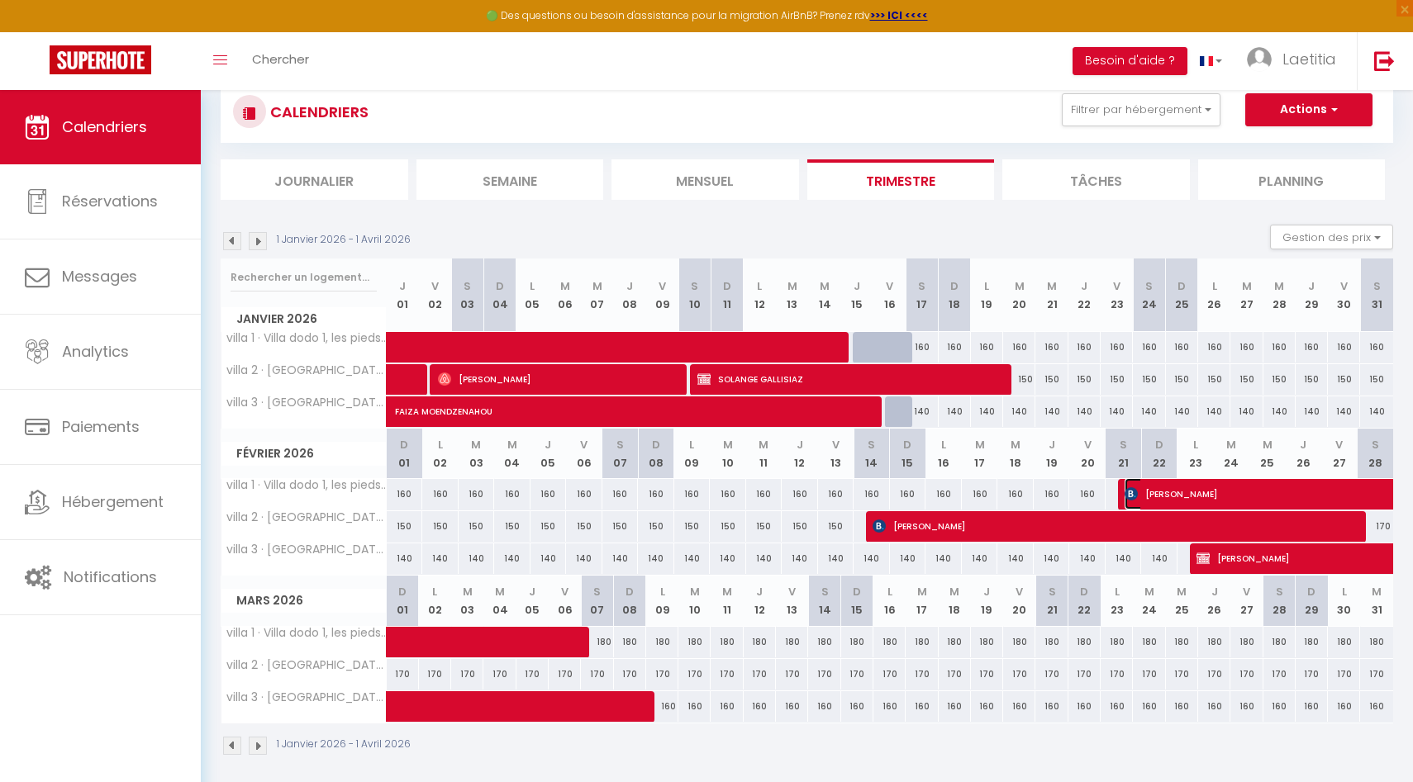
click at [1090, 468] on span "[PERSON_NAME]" at bounding box center [1390, 493] width 532 height 31
select select "OK"
select select "0"
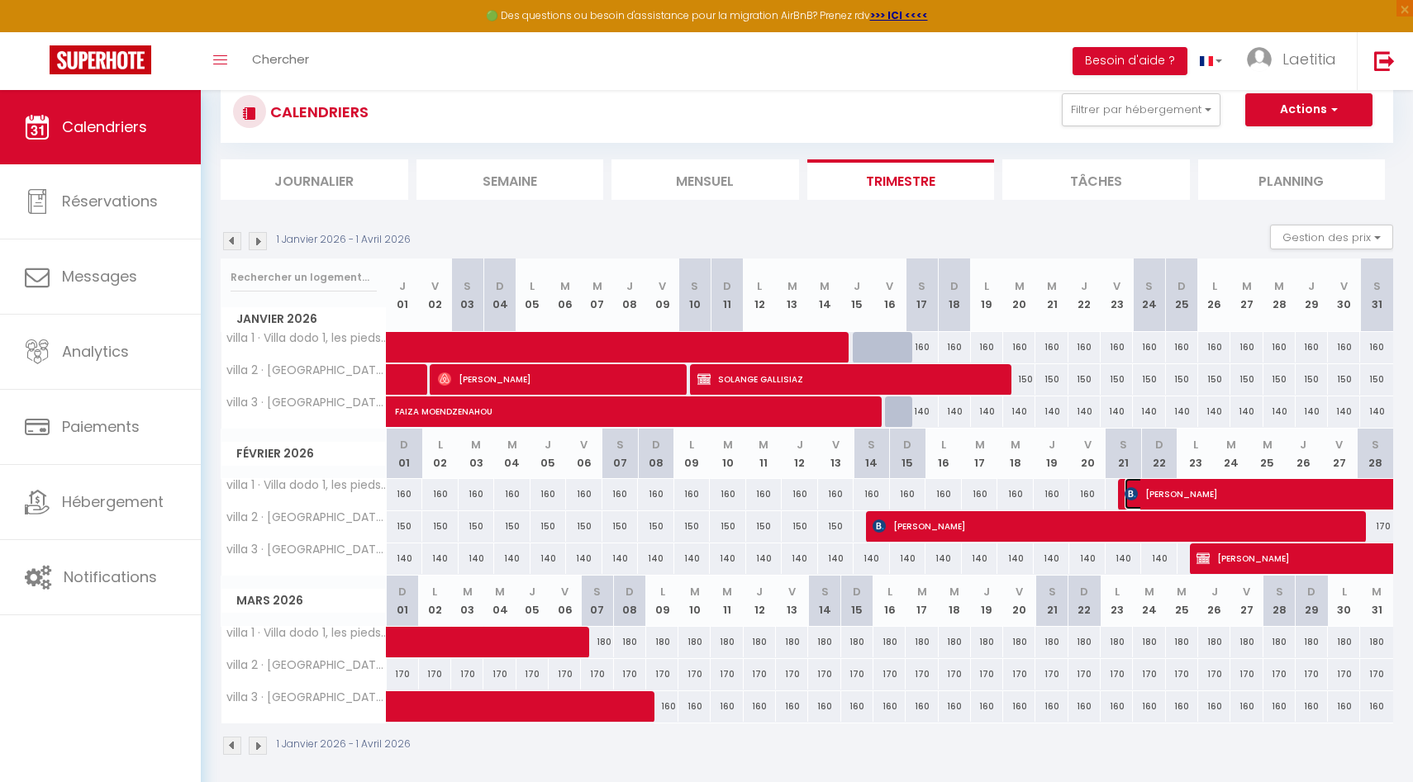
select select "1"
select select
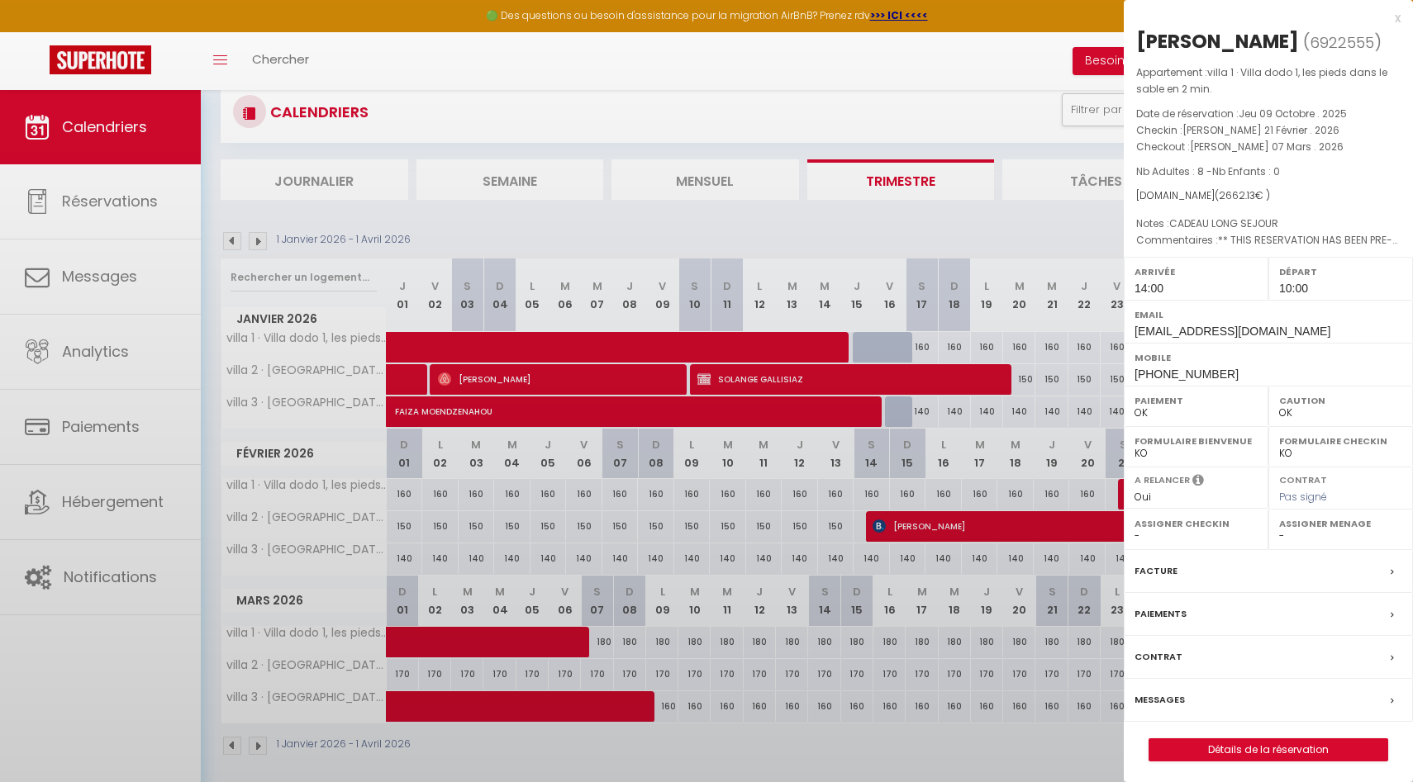
select select "53138"
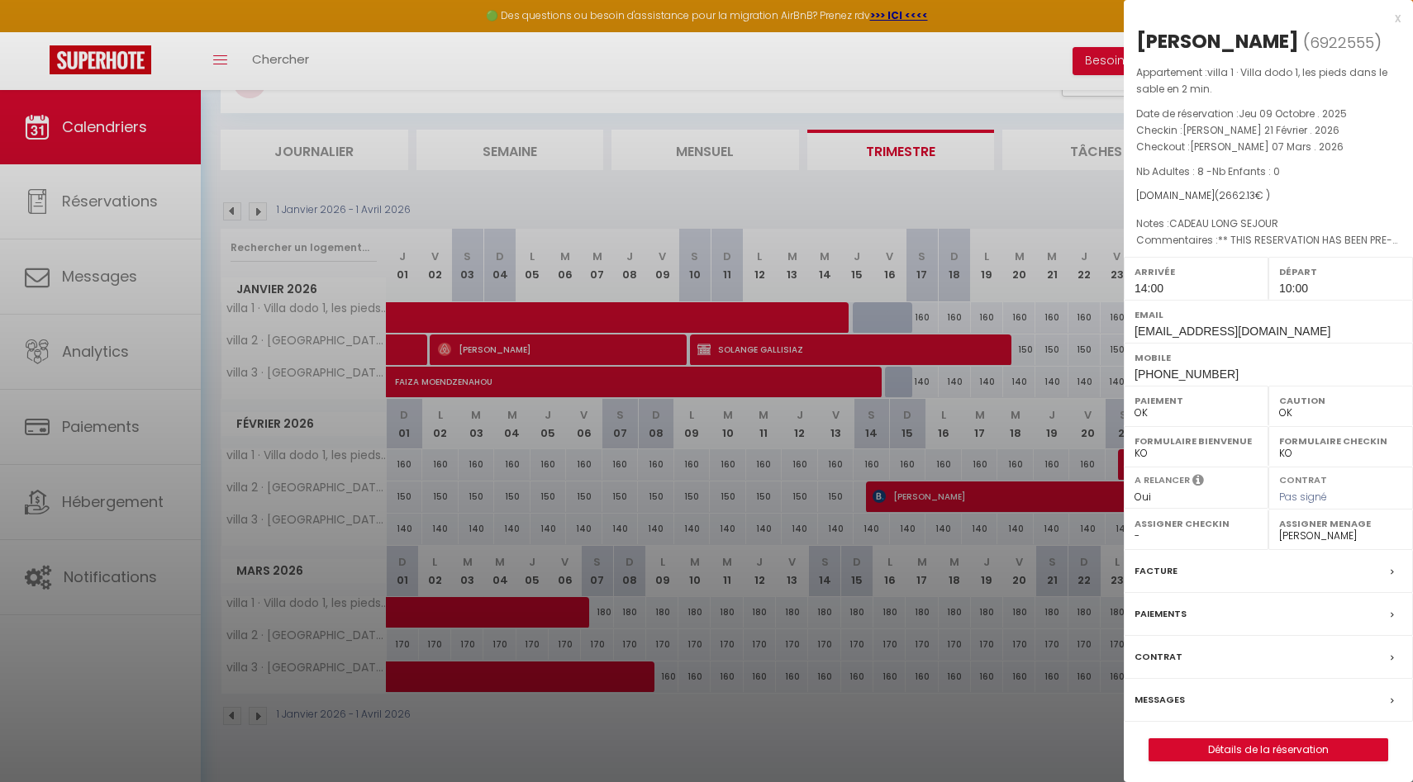
scroll to position [90, 0]
